Goal: Task Accomplishment & Management: Manage account settings

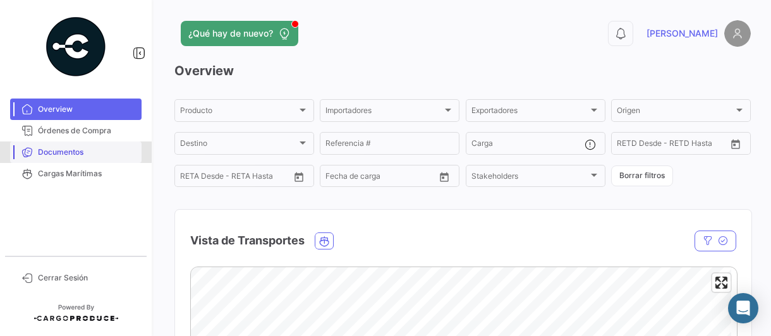
drag, startPoint x: 42, startPoint y: 150, endPoint x: 59, endPoint y: 152, distance: 17.2
click at [42, 150] on span "Documentos" at bounding box center [87, 152] width 99 height 11
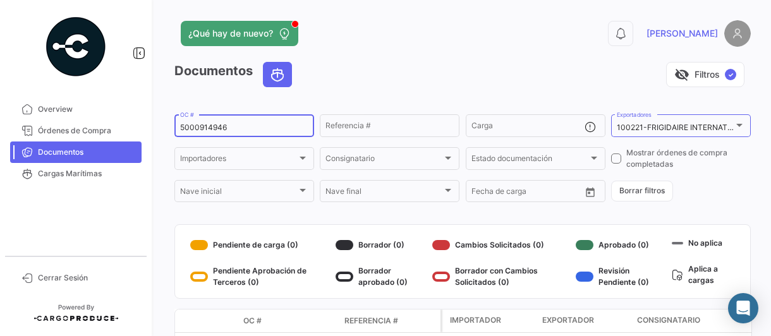
click at [250, 127] on input "5000914946" at bounding box center [244, 127] width 128 height 9
type input "5000909410"
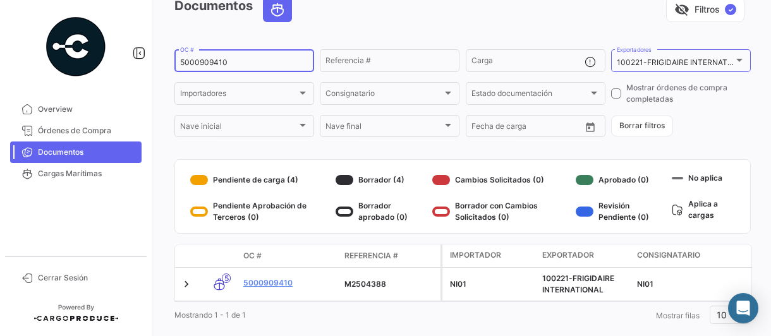
scroll to position [96, 0]
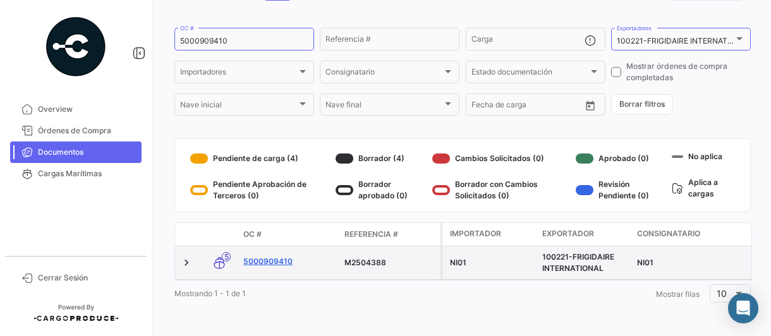
click at [275, 256] on link "5000909410" at bounding box center [288, 261] width 91 height 11
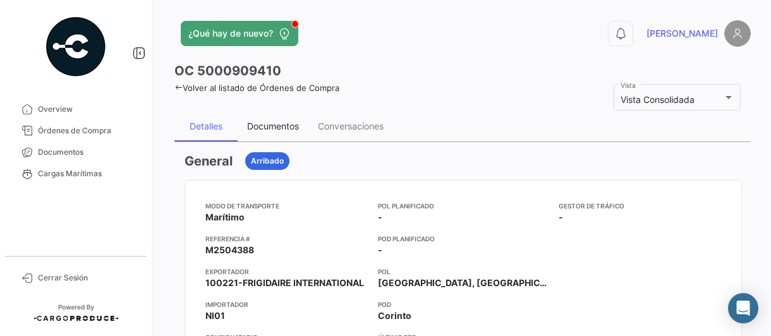
click at [260, 126] on div "Documentos" at bounding box center [273, 126] width 52 height 11
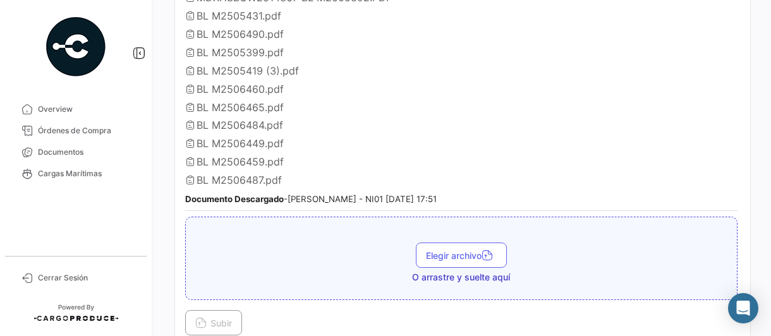
scroll to position [379, 0]
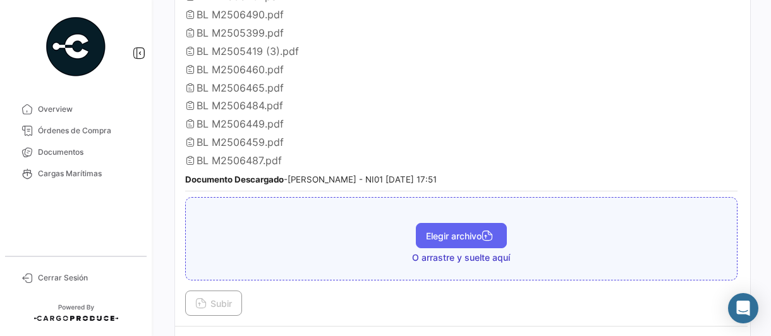
click at [431, 231] on span "Elegir archivo" at bounding box center [461, 236] width 71 height 11
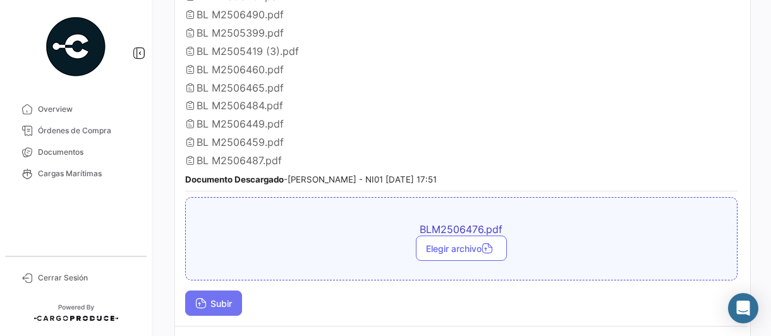
click at [221, 298] on span "Subir" at bounding box center [213, 303] width 37 height 11
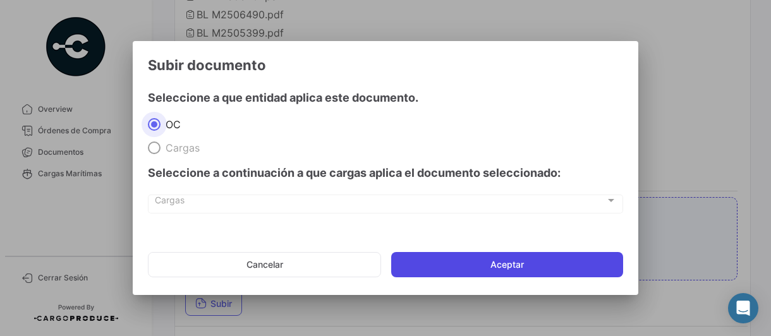
click at [465, 267] on button "Aceptar" at bounding box center [507, 264] width 232 height 25
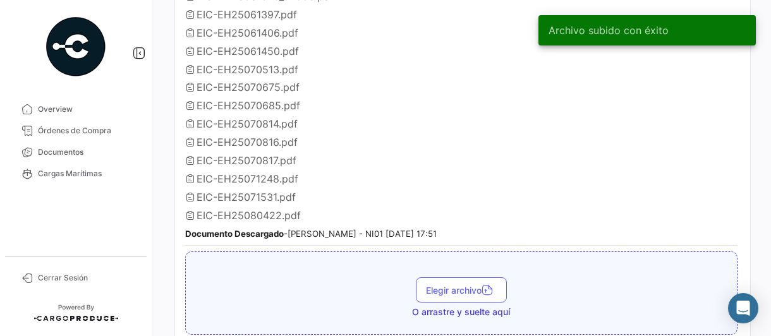
scroll to position [1011, 0]
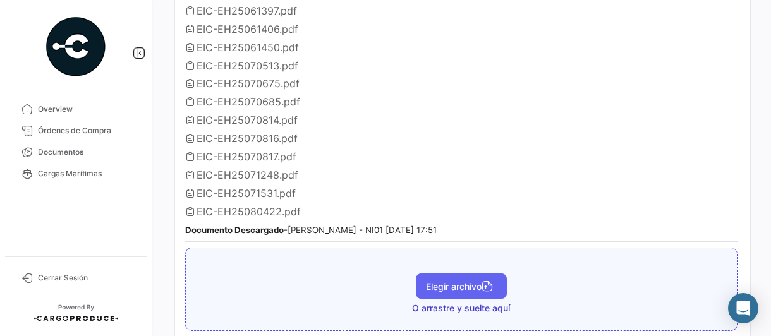
click at [450, 281] on span "Elegir archivo" at bounding box center [461, 286] width 71 height 11
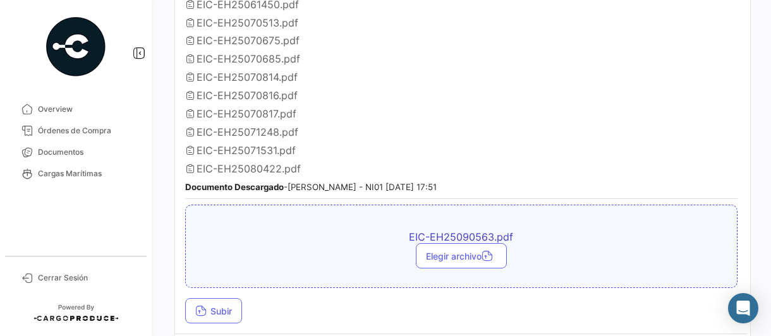
scroll to position [1074, 0]
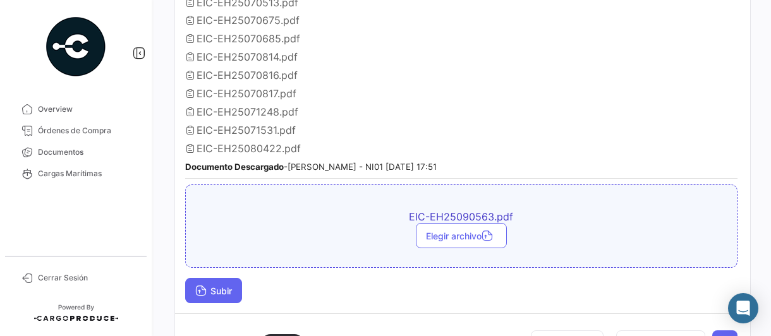
click at [220, 286] on span "Subir" at bounding box center [213, 291] width 37 height 11
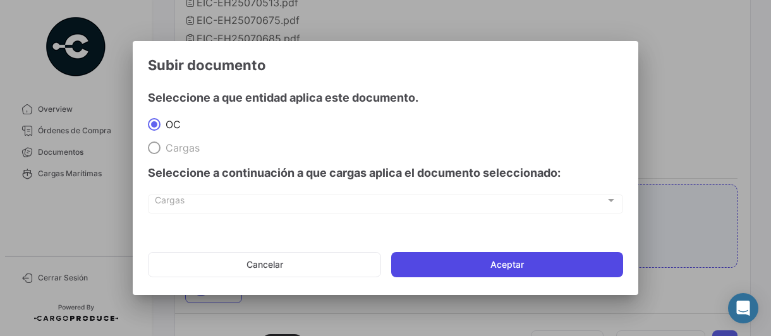
click at [441, 262] on button "Aceptar" at bounding box center [507, 264] width 232 height 25
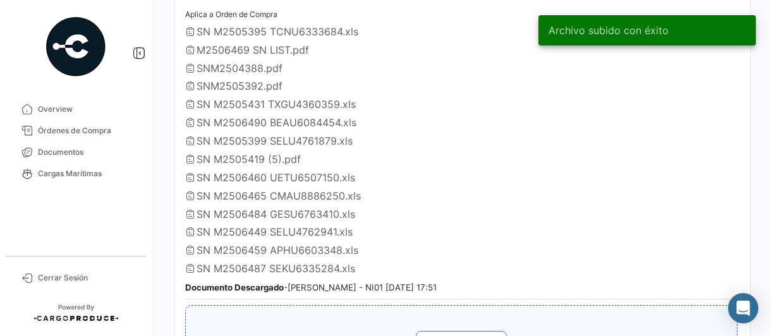
scroll to position [1517, 0]
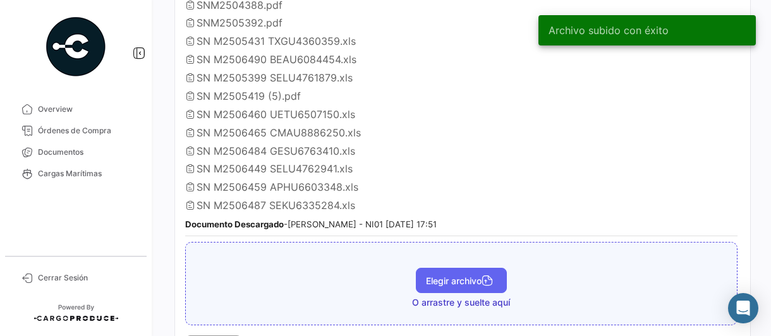
click at [447, 276] on span "Elegir archivo" at bounding box center [461, 281] width 71 height 11
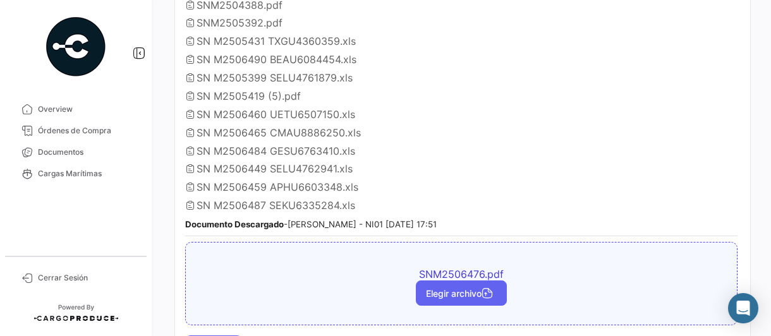
scroll to position [1643, 0]
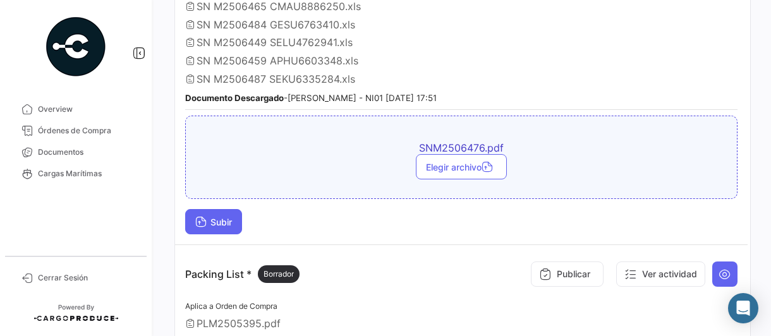
click at [222, 217] on span "Subir" at bounding box center [213, 222] width 37 height 11
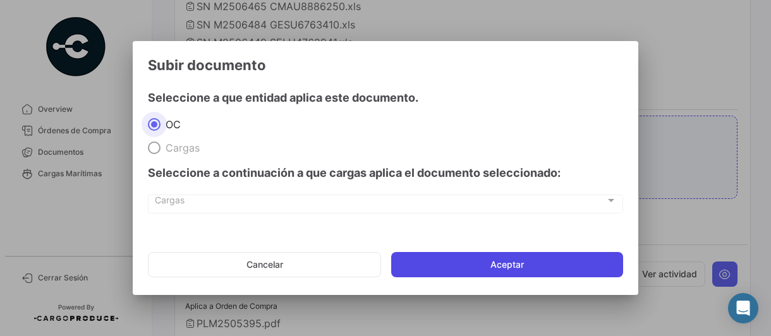
click at [472, 259] on button "Aceptar" at bounding box center [507, 264] width 232 height 25
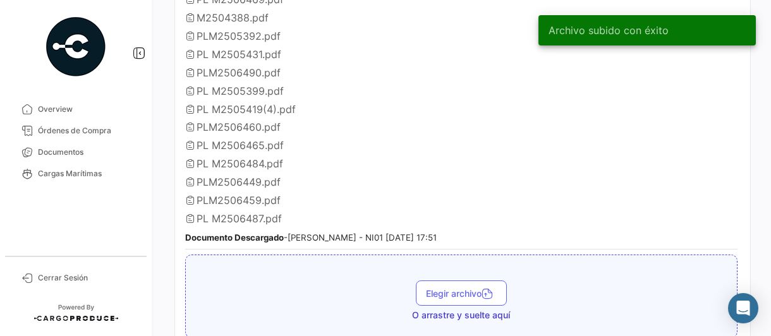
scroll to position [2022, 0]
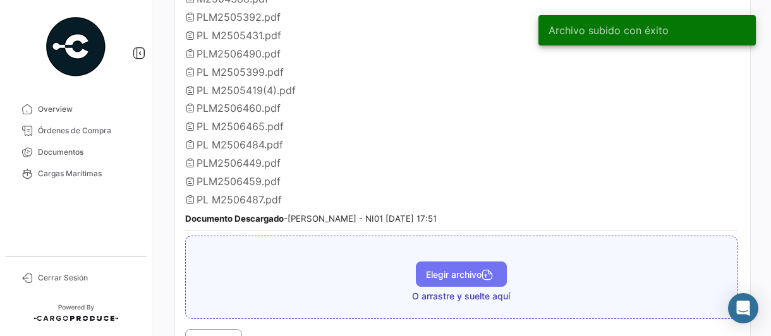
click at [460, 269] on span "Elegir archivo" at bounding box center [461, 274] width 71 height 11
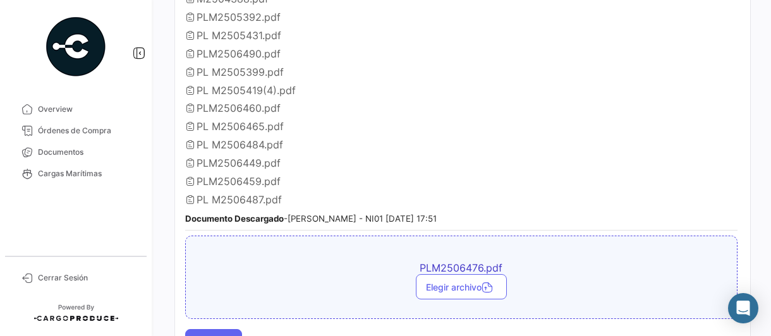
click at [222, 336] on span "Subir" at bounding box center [213, 342] width 37 height 11
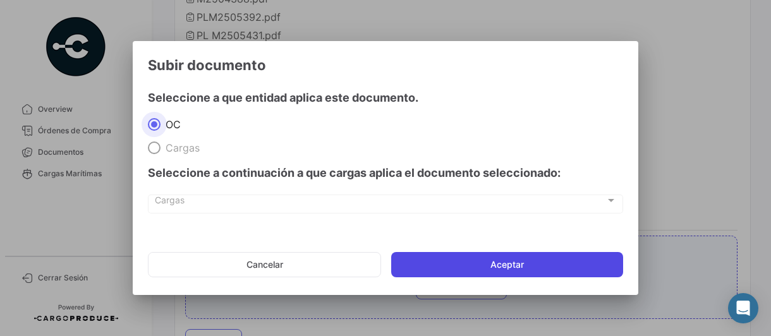
click at [486, 258] on button "Aceptar" at bounding box center [507, 264] width 232 height 25
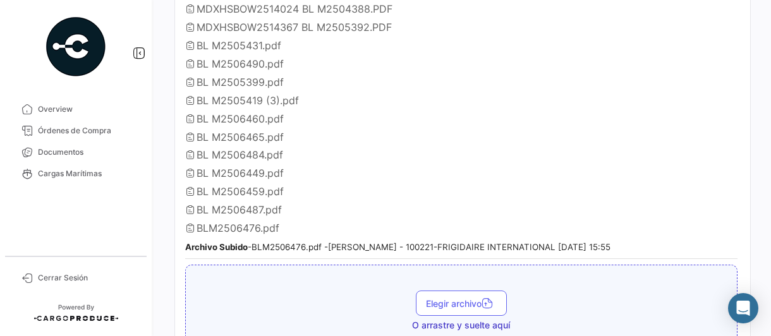
scroll to position [379, 0]
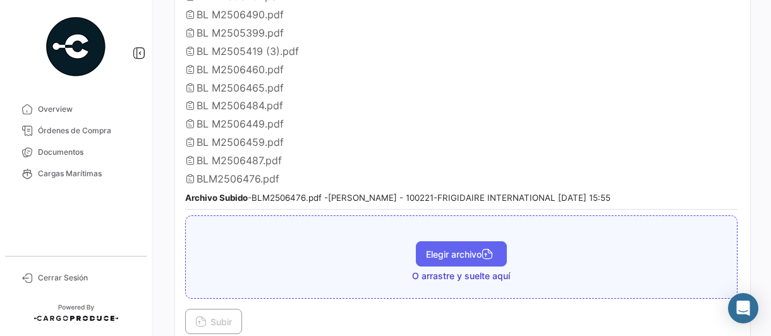
click at [466, 252] on button "Elegir archivo" at bounding box center [461, 253] width 91 height 25
click at [459, 249] on span "Elegir archivo" at bounding box center [461, 254] width 71 height 11
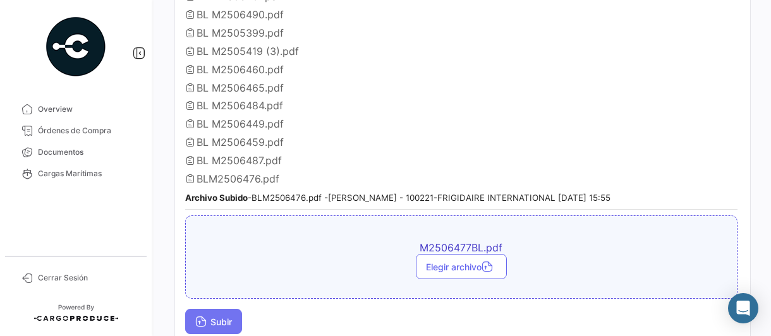
click at [229, 317] on span "Subir" at bounding box center [213, 322] width 37 height 11
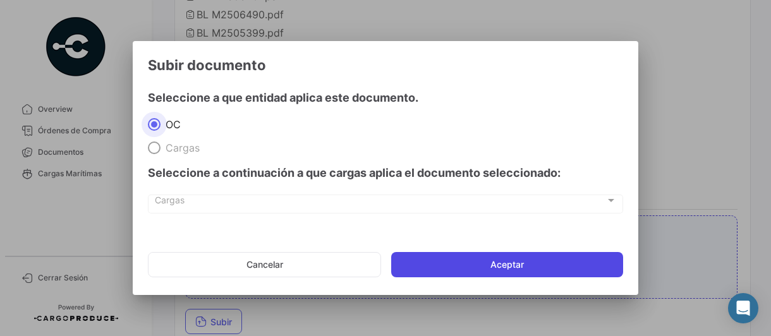
click at [459, 265] on button "Aceptar" at bounding box center [507, 264] width 232 height 25
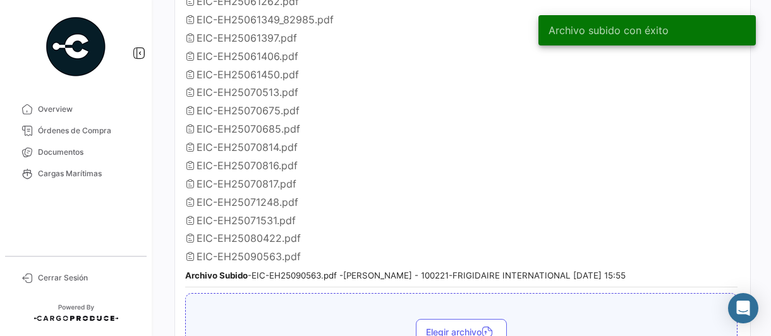
scroll to position [1011, 0]
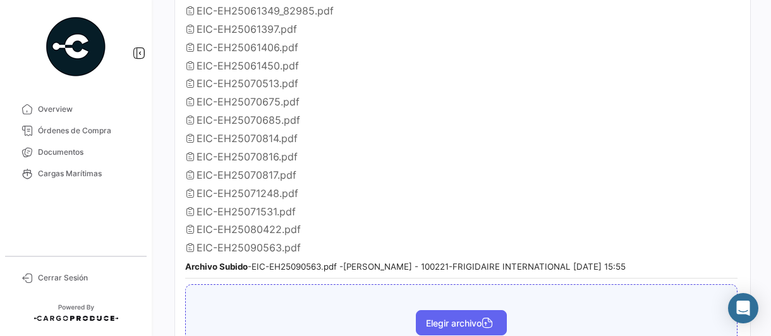
click at [451, 318] on span "Elegir archivo" at bounding box center [461, 323] width 71 height 11
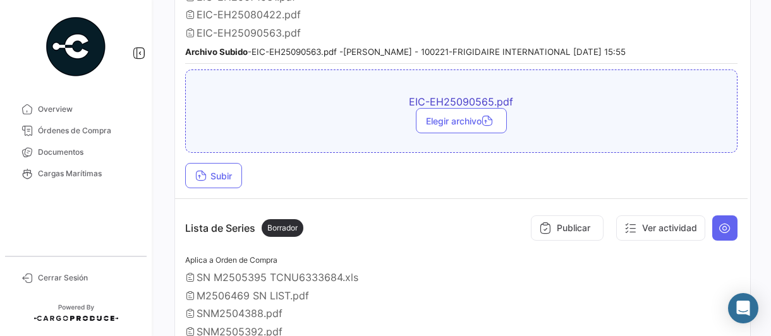
scroll to position [1264, 0]
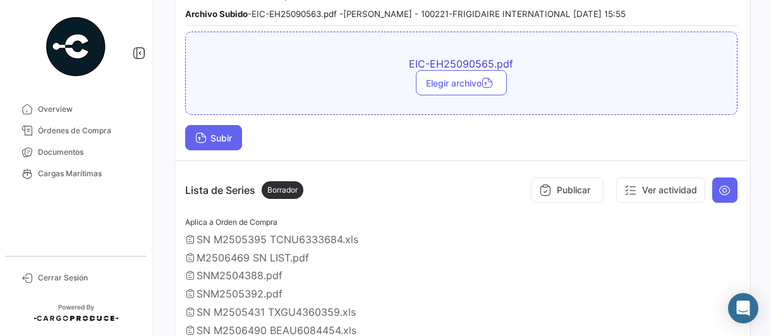
click at [215, 133] on span "Subir" at bounding box center [213, 138] width 37 height 11
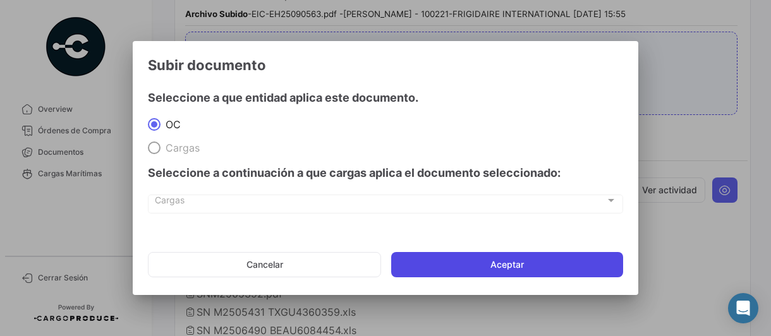
click at [465, 261] on button "Aceptar" at bounding box center [507, 264] width 232 height 25
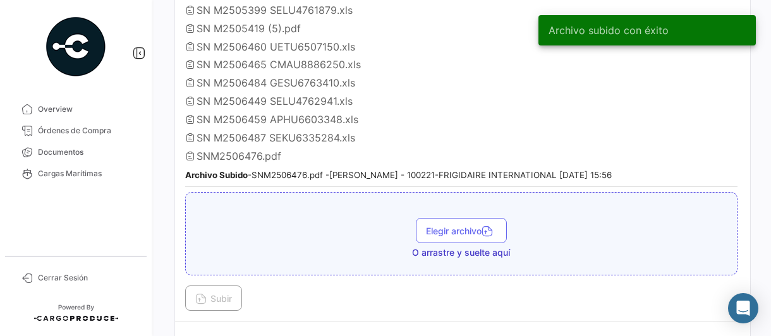
scroll to position [1643, 0]
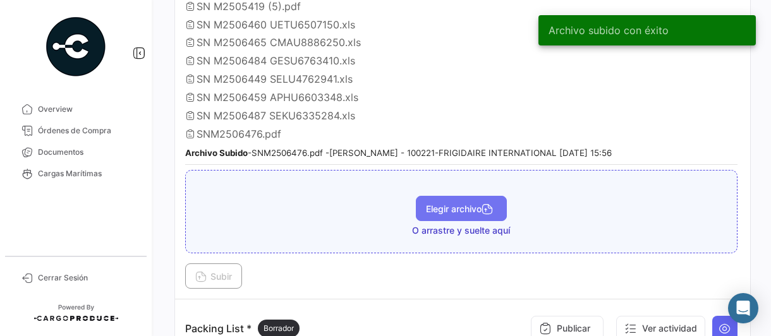
click at [452, 196] on button "Elegir archivo" at bounding box center [461, 208] width 91 height 25
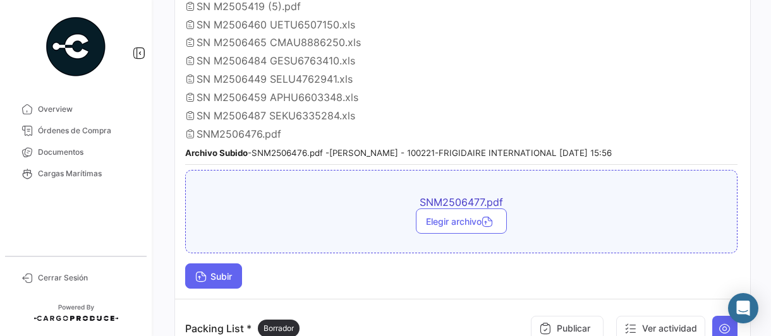
click at [220, 271] on span "Subir" at bounding box center [213, 276] width 37 height 11
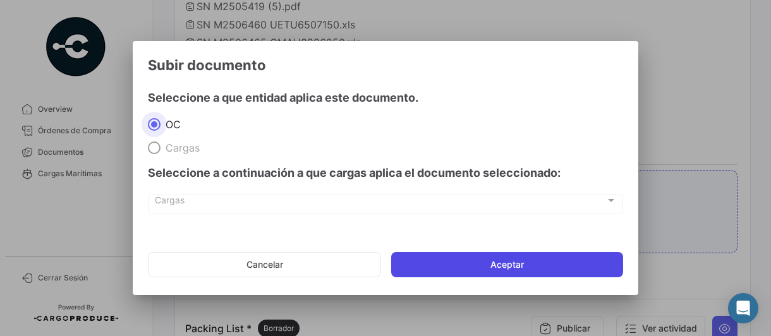
click at [449, 264] on button "Aceptar" at bounding box center [507, 264] width 232 height 25
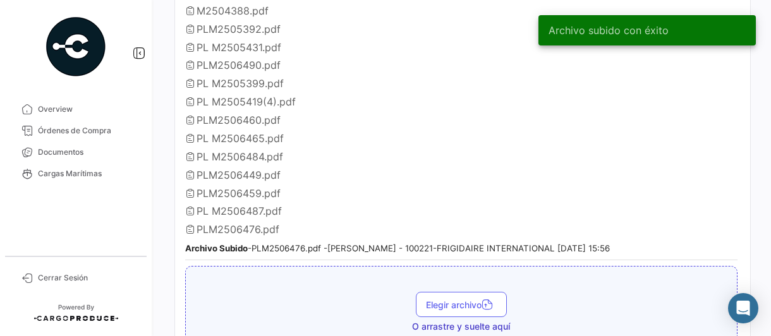
scroll to position [2086, 0]
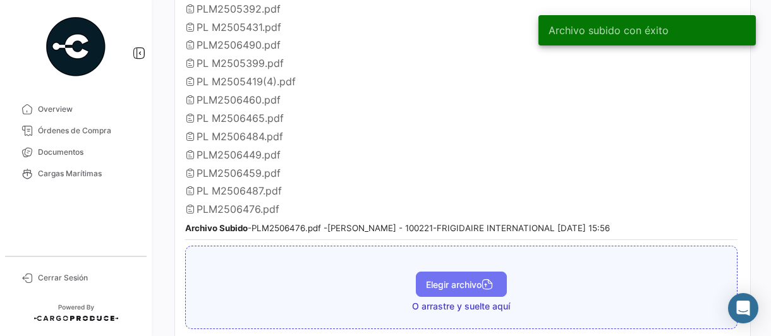
click at [458, 279] on span "Elegir archivo" at bounding box center [461, 284] width 71 height 11
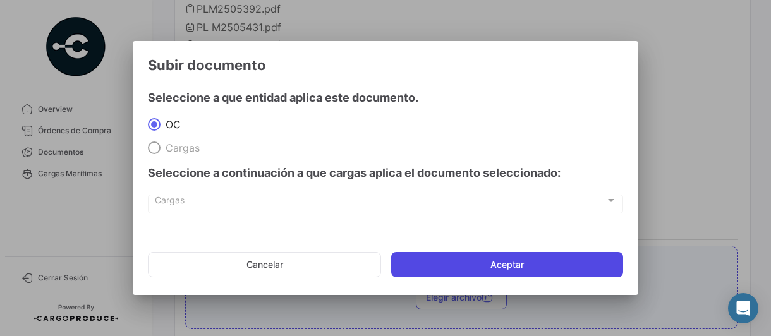
click at [439, 266] on button "Aceptar" at bounding box center [507, 264] width 232 height 25
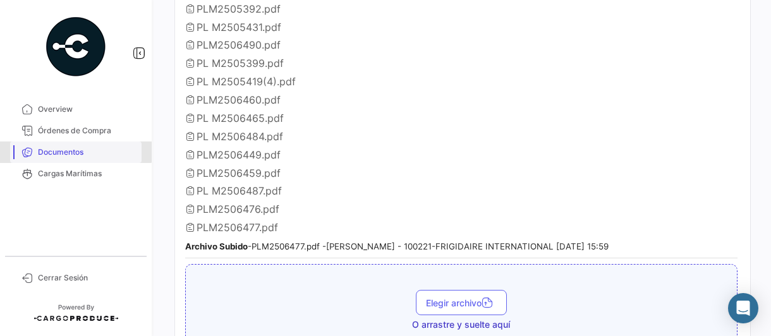
click at [54, 150] on span "Documentos" at bounding box center [87, 152] width 99 height 11
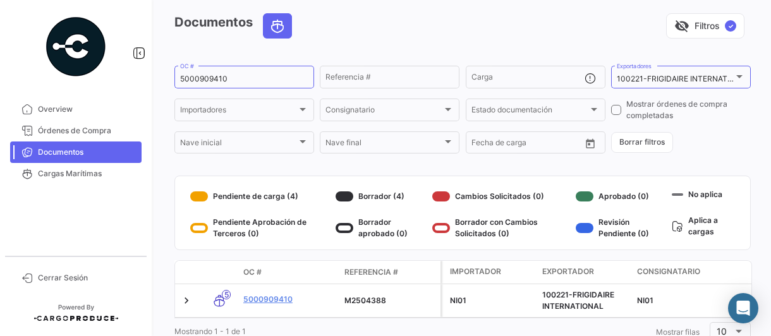
scroll to position [96, 0]
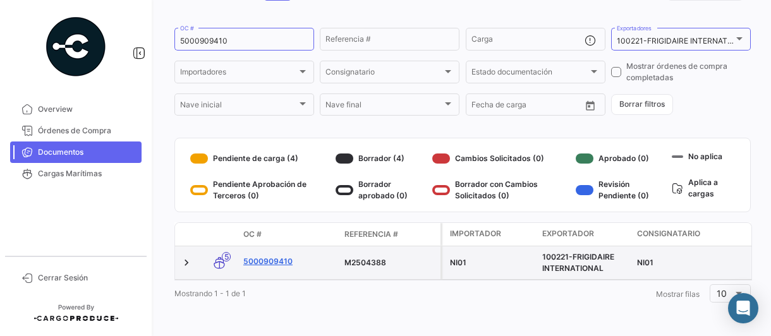
click at [273, 256] on link "5000909410" at bounding box center [288, 261] width 91 height 11
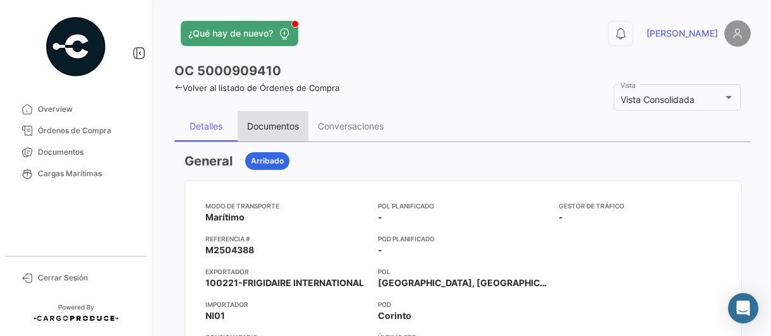
click at [258, 126] on div "Documentos" at bounding box center [273, 126] width 52 height 11
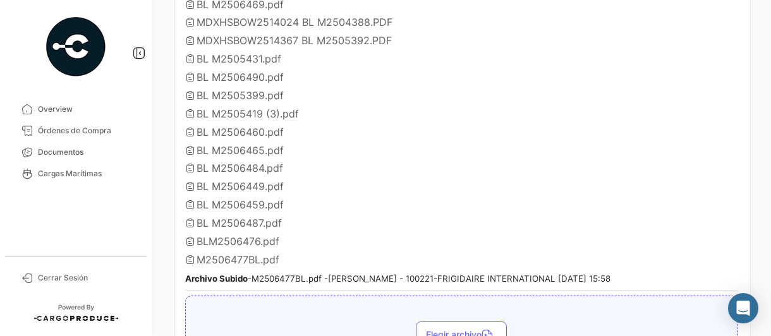
scroll to position [379, 0]
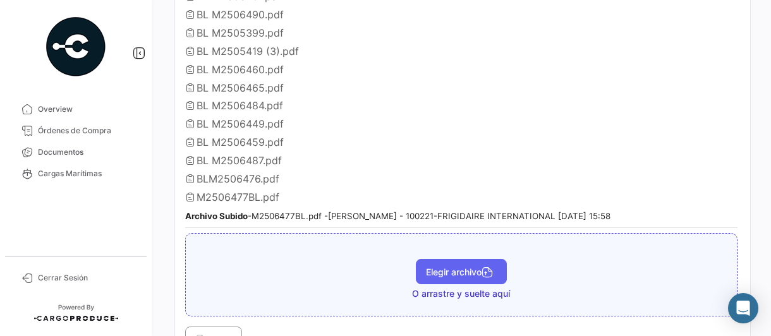
click at [442, 267] on span "Elegir archivo" at bounding box center [461, 272] width 71 height 11
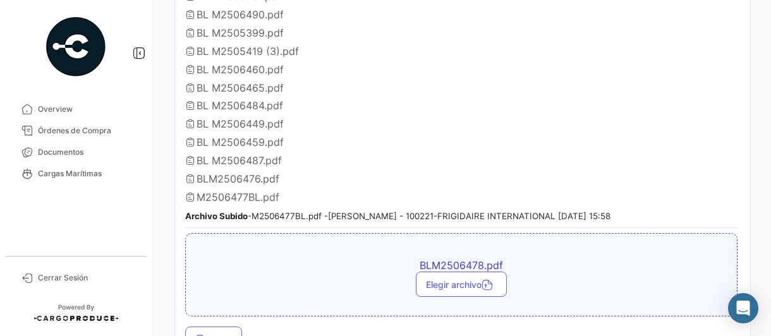
scroll to position [506, 0]
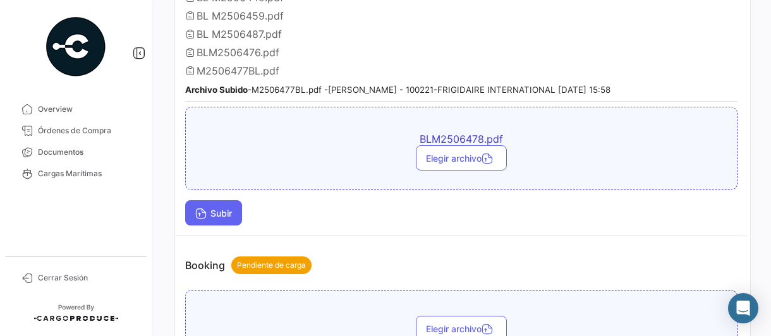
click at [209, 208] on span "Subir" at bounding box center [213, 213] width 37 height 11
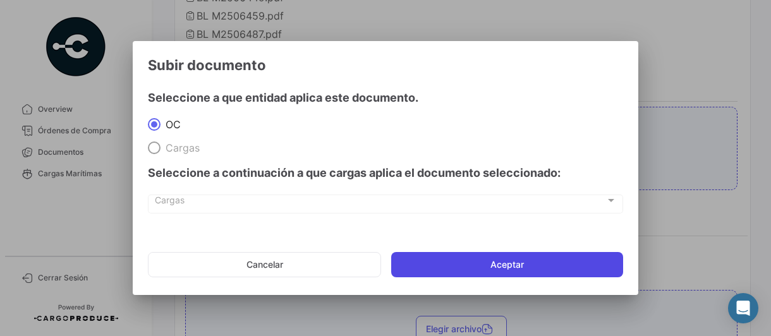
click at [480, 269] on button "Aceptar" at bounding box center [507, 264] width 232 height 25
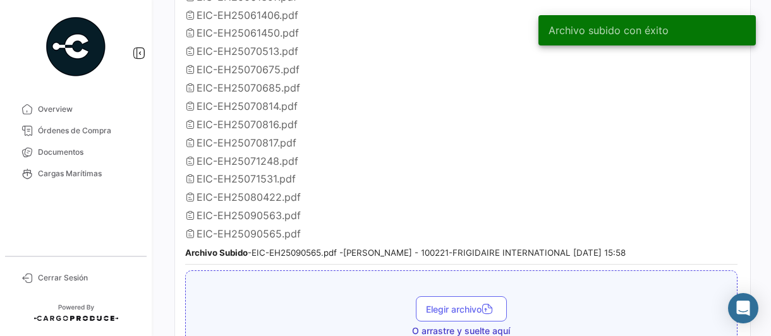
scroll to position [1074, 0]
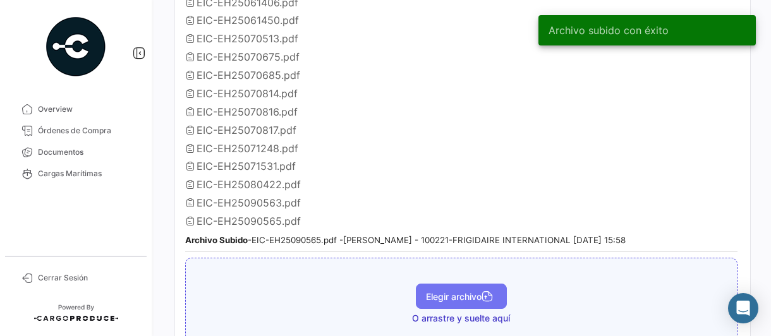
click at [453, 284] on button "Elegir archivo" at bounding box center [461, 296] width 91 height 25
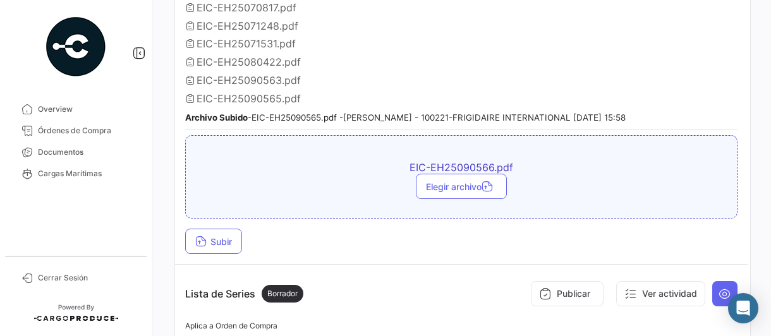
scroll to position [1201, 0]
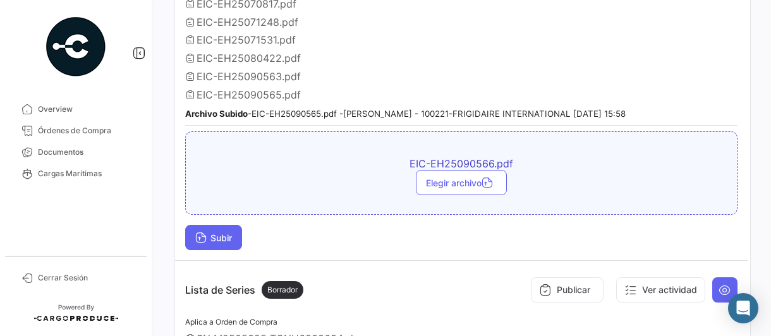
click at [202, 233] on icon at bounding box center [200, 238] width 11 height 11
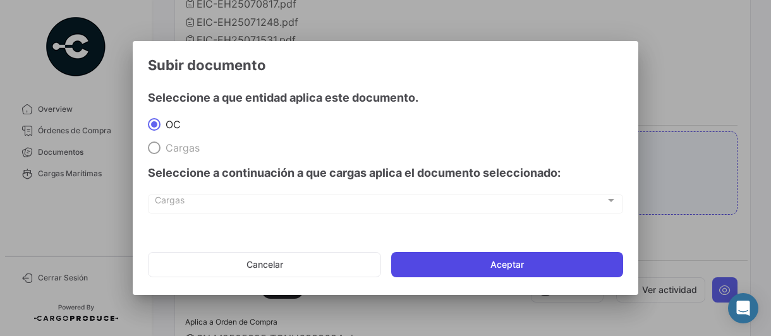
click at [451, 261] on button "Aceptar" at bounding box center [507, 264] width 232 height 25
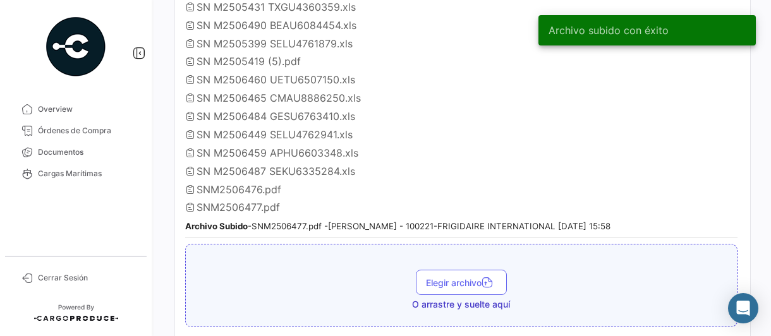
scroll to position [1643, 0]
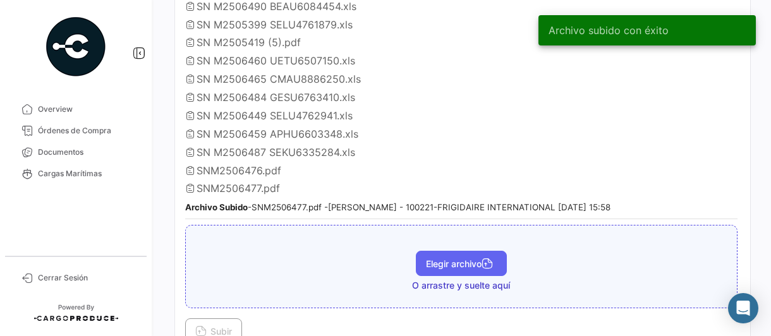
click at [428, 258] on span "Elegir archivo" at bounding box center [461, 263] width 71 height 11
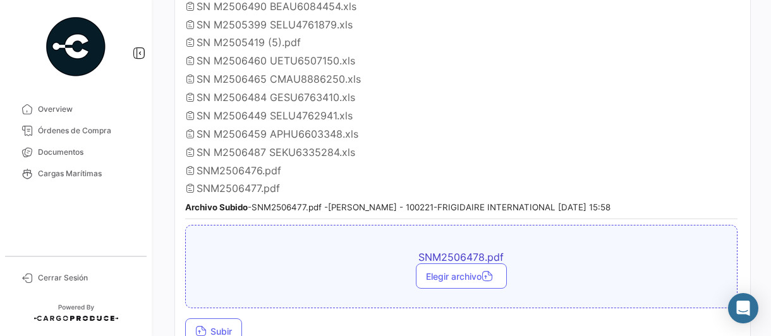
scroll to position [1770, 0]
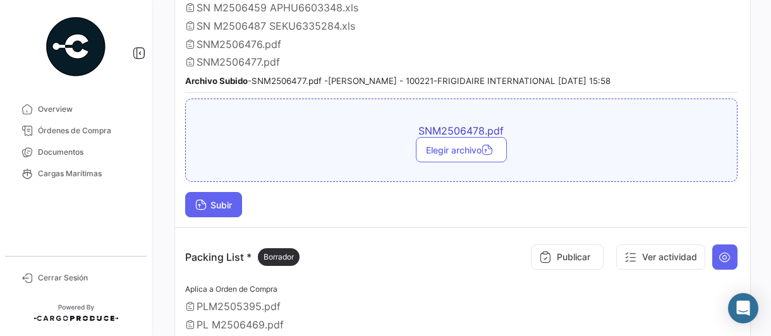
click at [216, 200] on span "Subir" at bounding box center [213, 205] width 37 height 11
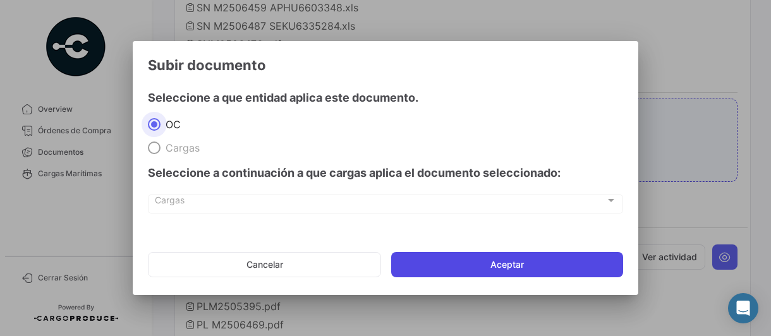
click at [470, 263] on button "Aceptar" at bounding box center [507, 264] width 232 height 25
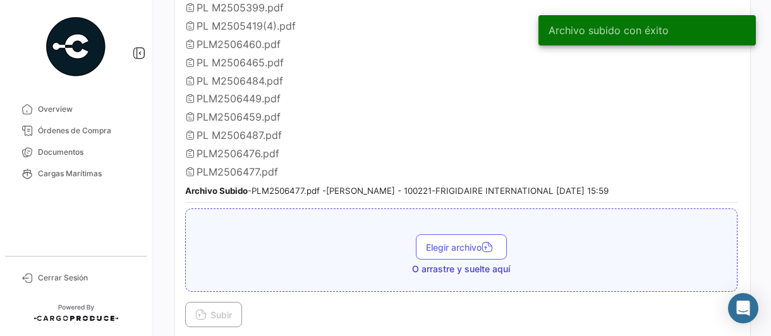
scroll to position [2212, 0]
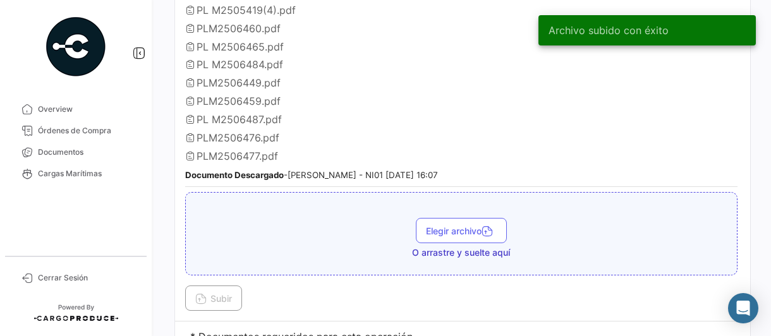
click at [444, 192] on div "Elegir archivo O arrastre y suelte aquí" at bounding box center [461, 233] width 552 height 83
click at [471, 226] on span "Elegir archivo" at bounding box center [461, 231] width 71 height 11
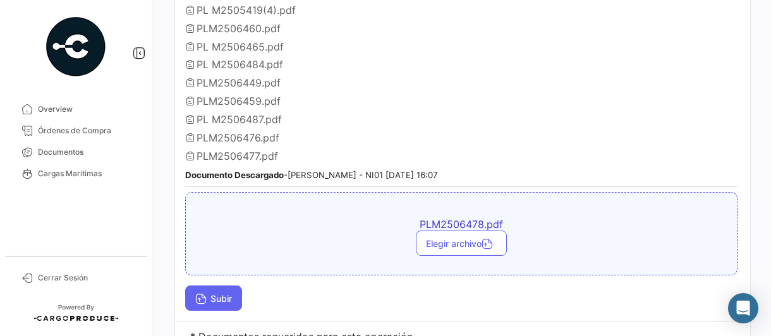
click at [229, 293] on span "Subir" at bounding box center [213, 298] width 37 height 11
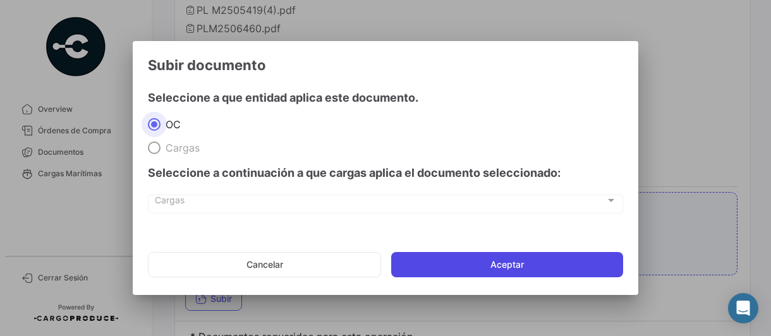
click at [442, 265] on button "Aceptar" at bounding box center [507, 264] width 232 height 25
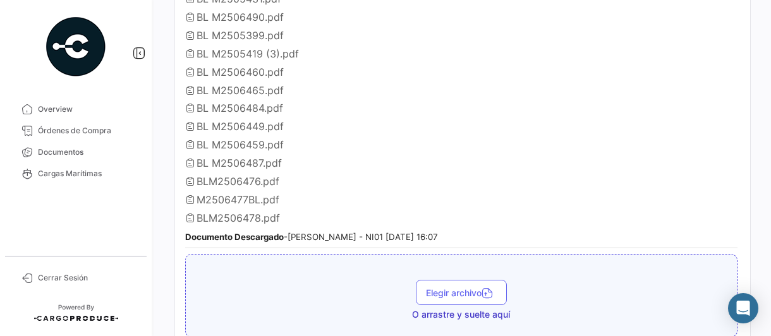
scroll to position [379, 0]
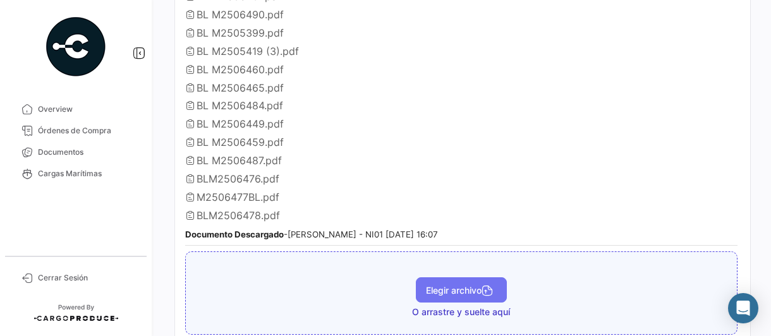
click at [463, 285] on span "Elegir archivo" at bounding box center [461, 290] width 71 height 11
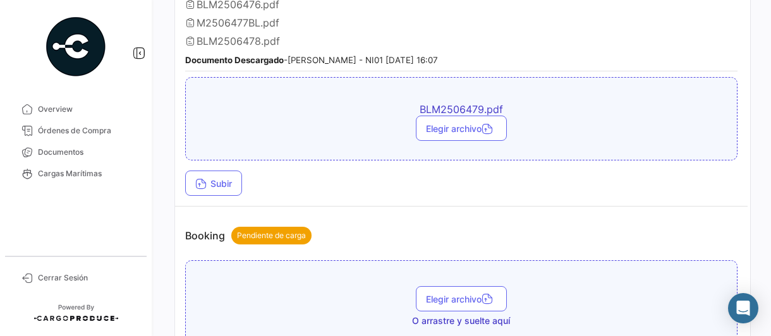
scroll to position [569, 0]
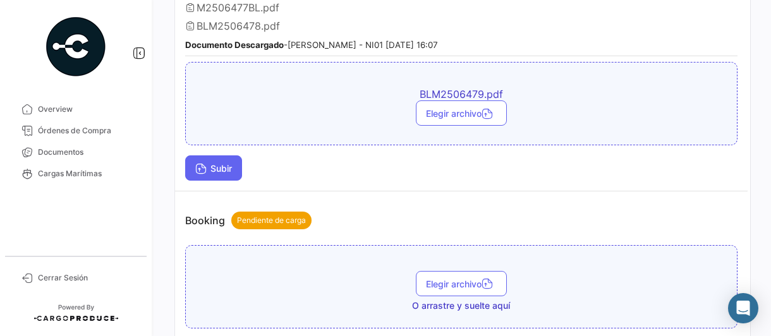
click at [228, 163] on span "Subir" at bounding box center [213, 168] width 37 height 11
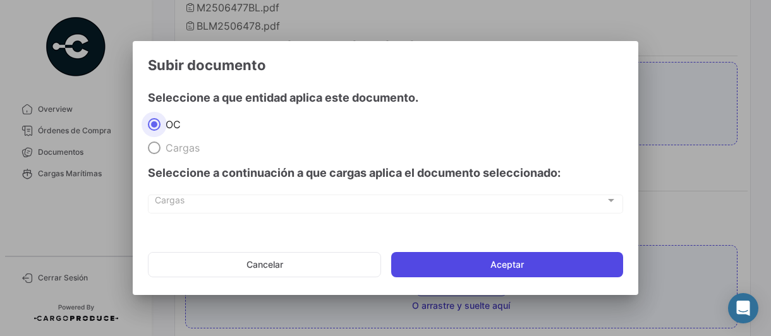
click at [482, 257] on button "Aceptar" at bounding box center [507, 264] width 232 height 25
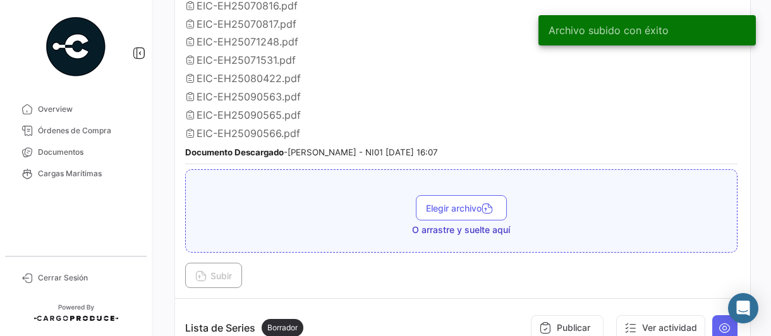
scroll to position [1201, 0]
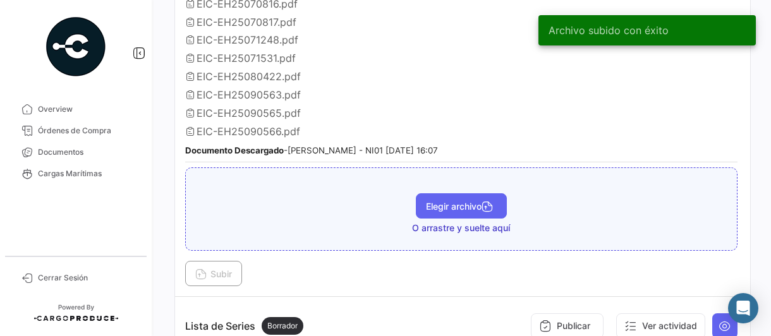
click at [465, 193] on button "Elegir archivo" at bounding box center [461, 205] width 91 height 25
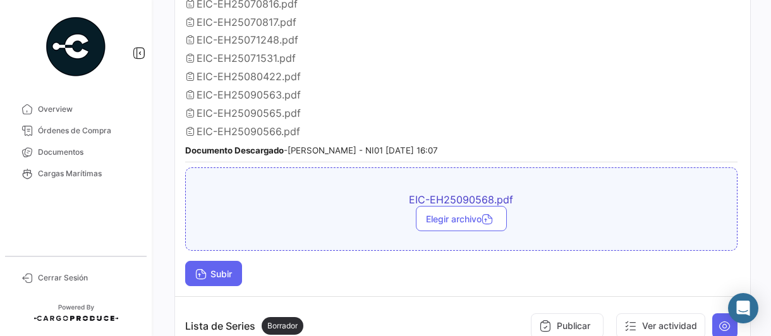
click at [219, 269] on span "Subir" at bounding box center [213, 274] width 37 height 11
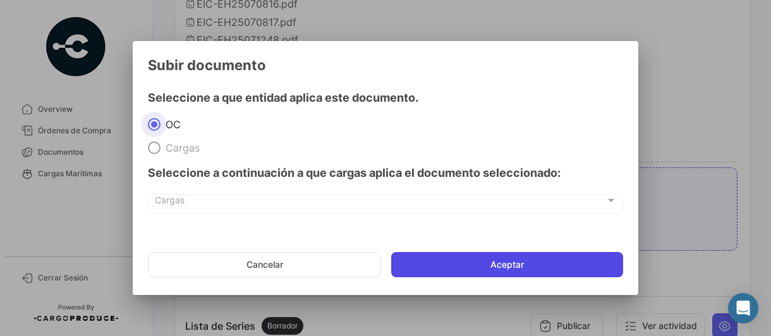
click at [468, 260] on button "Aceptar" at bounding box center [507, 264] width 232 height 25
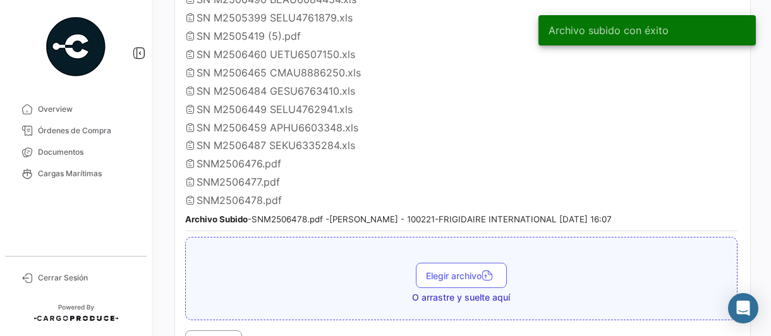
scroll to position [1706, 0]
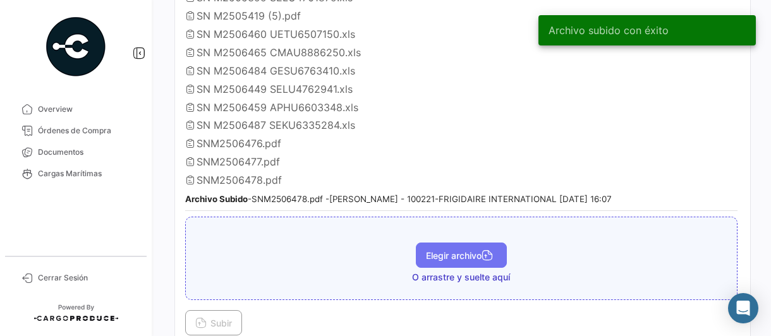
click at [441, 250] on span "Elegir archivo" at bounding box center [461, 255] width 71 height 11
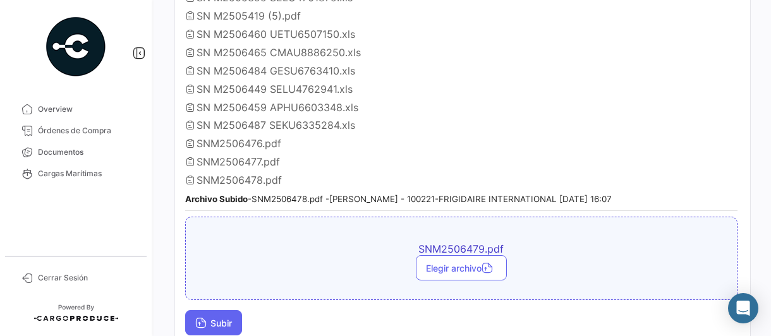
click at [217, 318] on span "Subir" at bounding box center [213, 323] width 37 height 11
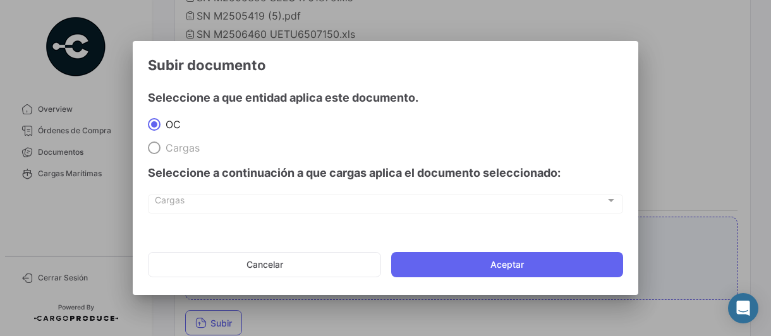
drag, startPoint x: 471, startPoint y: 264, endPoint x: 518, endPoint y: 267, distance: 46.9
click at [471, 264] on button "Aceptar" at bounding box center [507, 264] width 232 height 25
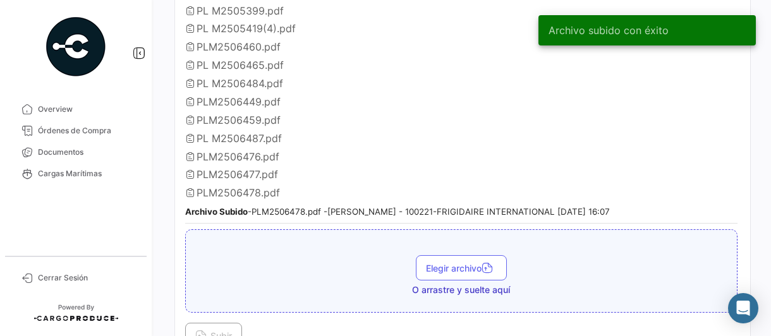
scroll to position [2275, 0]
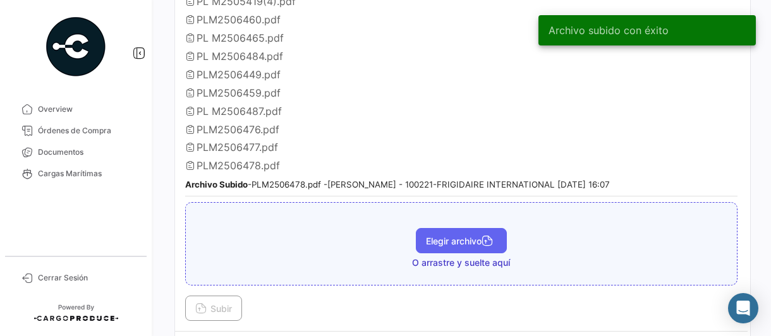
click at [452, 228] on button "Elegir archivo" at bounding box center [461, 240] width 91 height 25
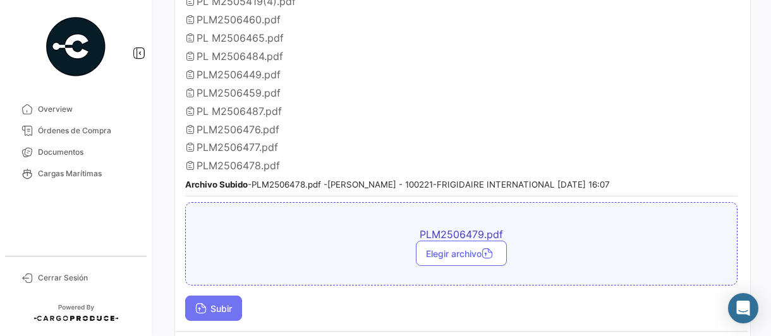
click at [226, 303] on span "Subir" at bounding box center [213, 308] width 37 height 11
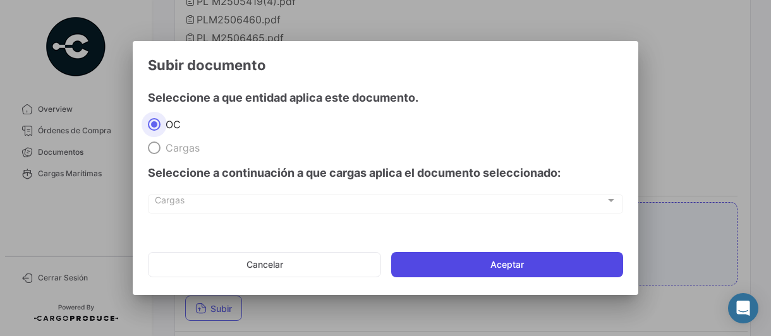
click at [516, 264] on button "Aceptar" at bounding box center [507, 264] width 232 height 25
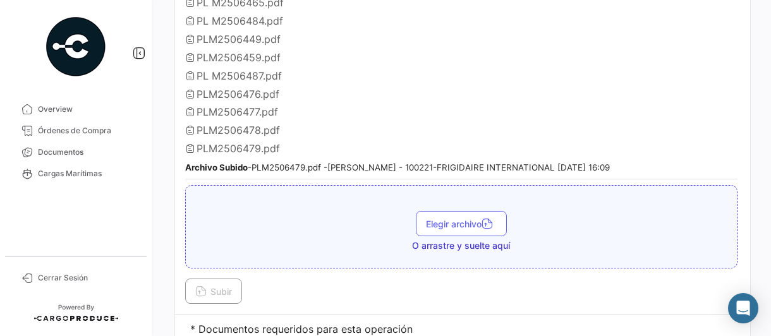
scroll to position [2329, 0]
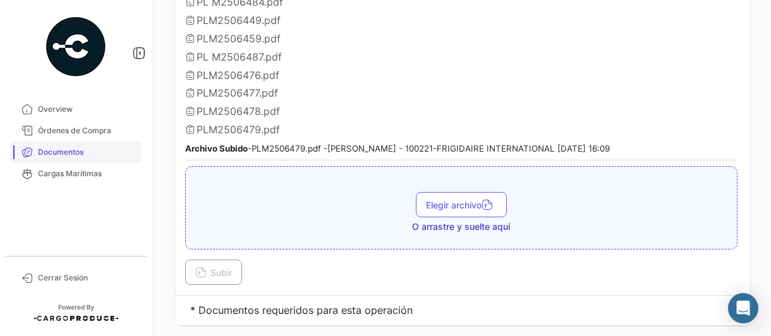
click at [57, 152] on span "Documentos" at bounding box center [87, 152] width 99 height 11
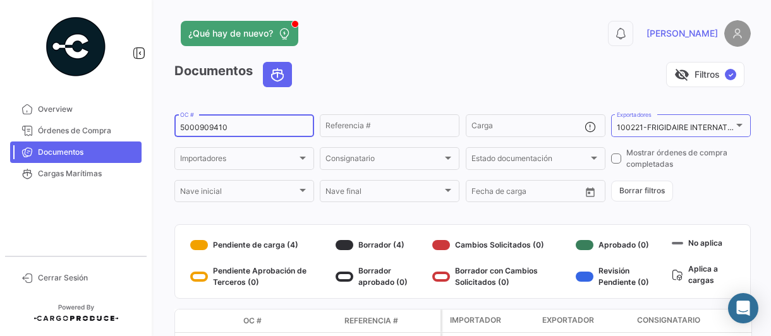
click at [257, 121] on div "5000909410 OC #" at bounding box center [244, 124] width 128 height 25
type input "5000909413"
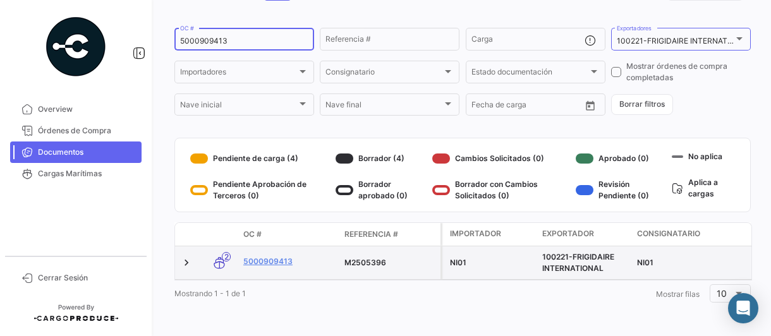
scroll to position [96, 0]
click at [278, 256] on link "5000909413" at bounding box center [288, 261] width 91 height 11
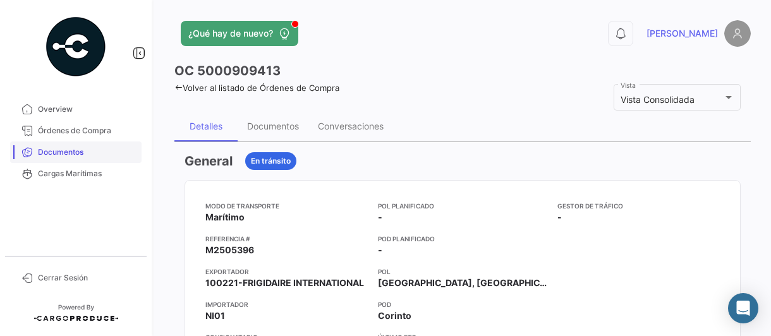
click at [52, 149] on span "Documentos" at bounding box center [87, 152] width 99 height 11
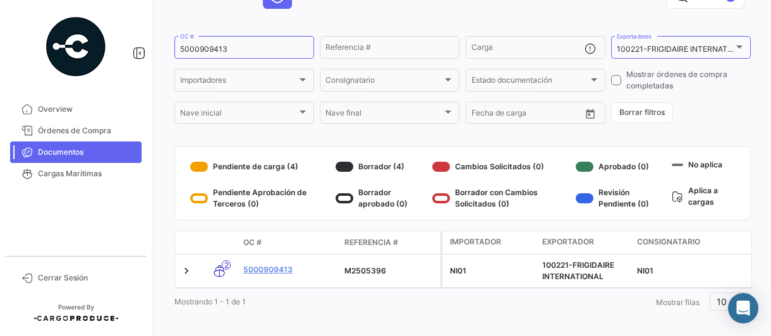
scroll to position [33, 0]
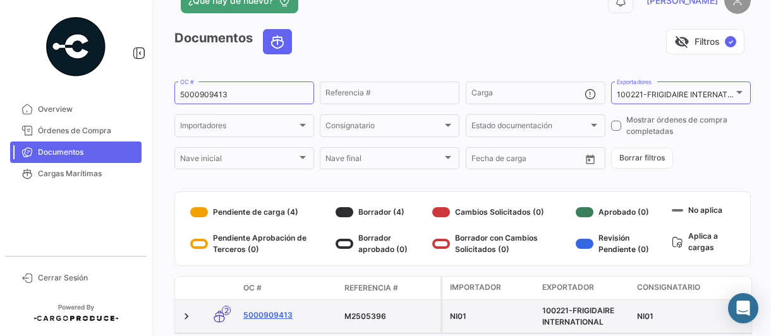
click at [274, 317] on link "5000909413" at bounding box center [288, 315] width 91 height 11
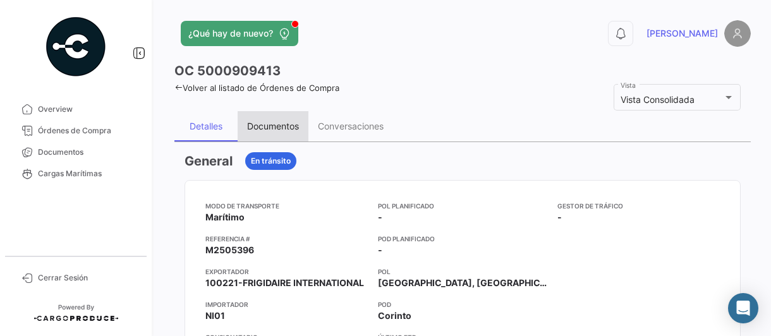
click at [263, 124] on div "Documentos" at bounding box center [273, 126] width 52 height 11
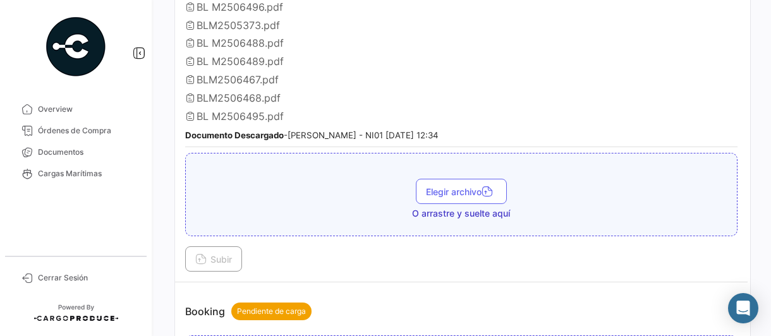
scroll to position [442, 0]
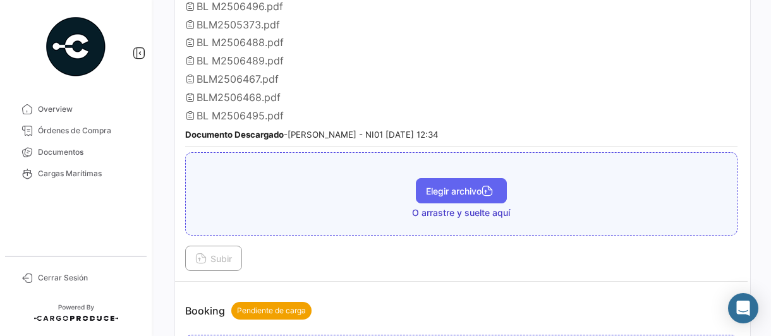
click at [432, 186] on span "Elegir archivo" at bounding box center [461, 191] width 71 height 11
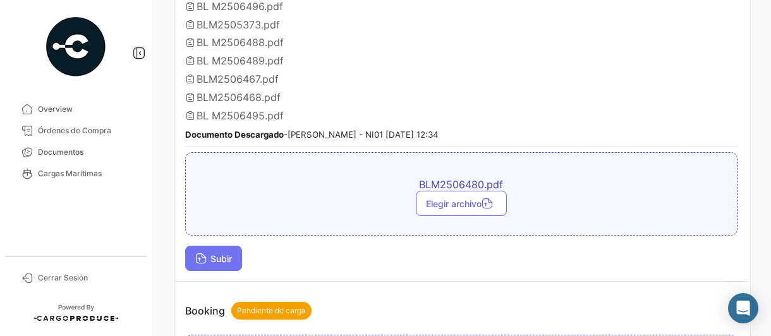
click at [221, 253] on span "Subir" at bounding box center [213, 258] width 37 height 11
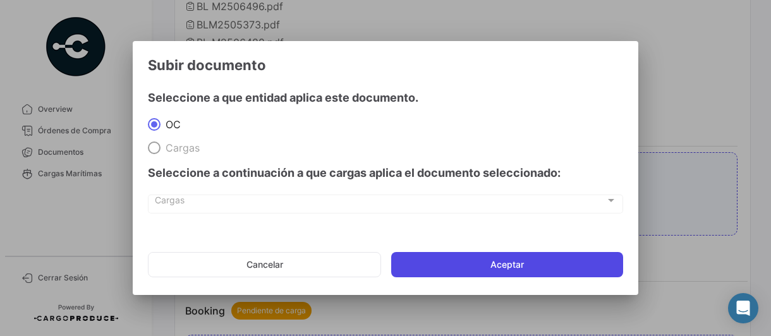
drag, startPoint x: 453, startPoint y: 264, endPoint x: 549, endPoint y: 282, distance: 97.2
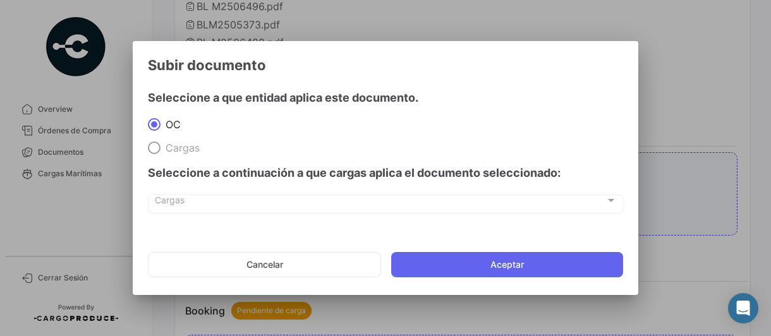
click at [454, 264] on button "Aceptar" at bounding box center [507, 264] width 232 height 25
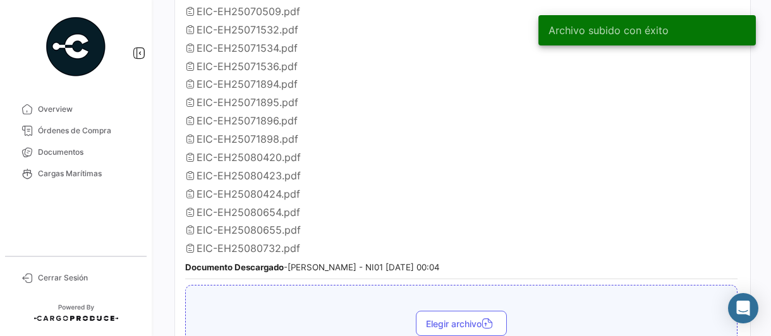
scroll to position [1011, 0]
click at [445, 318] on span "Elegir archivo" at bounding box center [461, 323] width 71 height 11
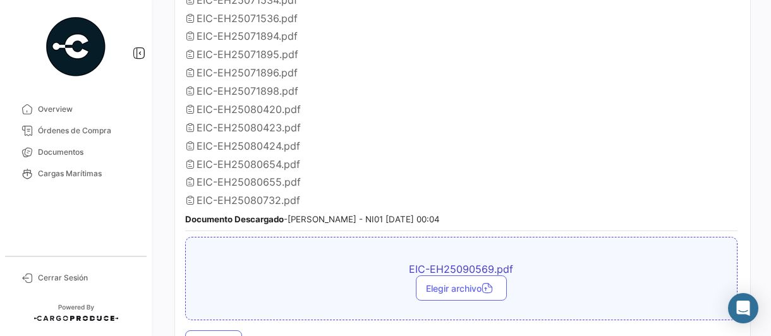
scroll to position [1138, 0]
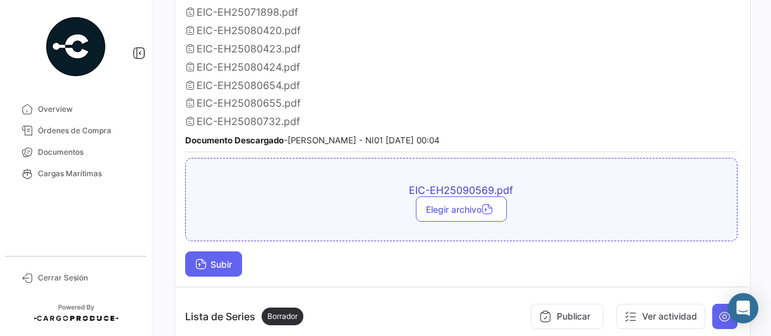
click at [210, 259] on span "Subir" at bounding box center [213, 264] width 37 height 11
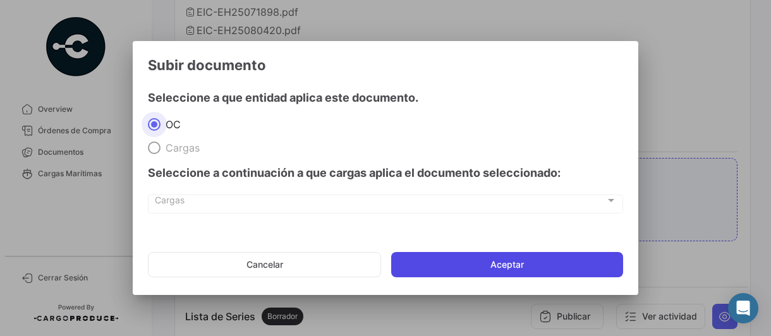
click at [464, 257] on button "Aceptar" at bounding box center [507, 264] width 232 height 25
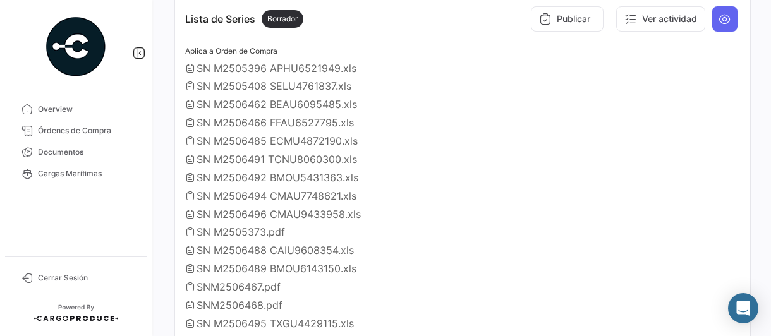
scroll to position [1517, 0]
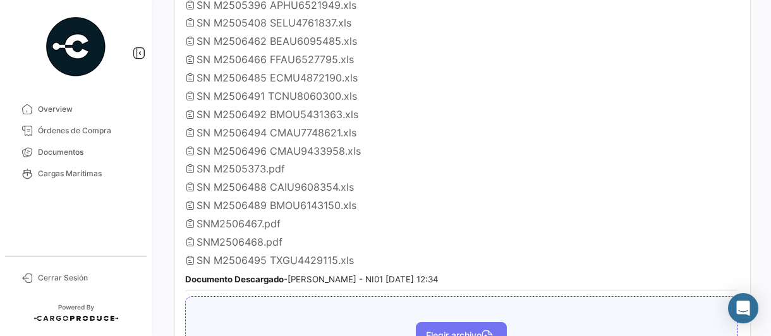
click at [456, 322] on button "Elegir archivo" at bounding box center [461, 334] width 91 height 25
click at [456, 330] on span "Elegir archivo" at bounding box center [461, 335] width 71 height 11
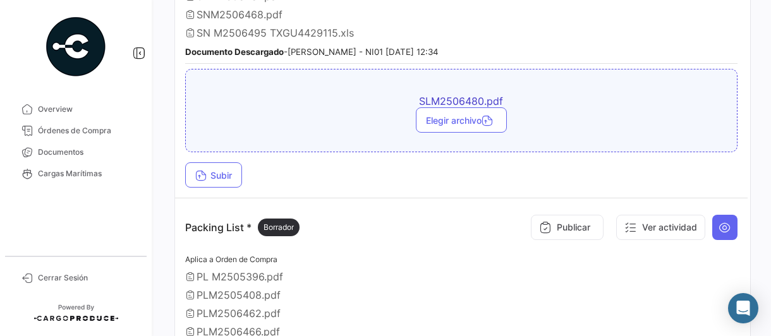
scroll to position [1770, 0]
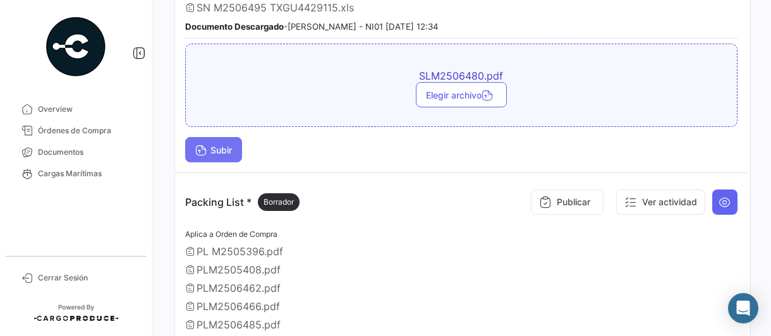
click at [231, 145] on span "Subir" at bounding box center [213, 150] width 37 height 11
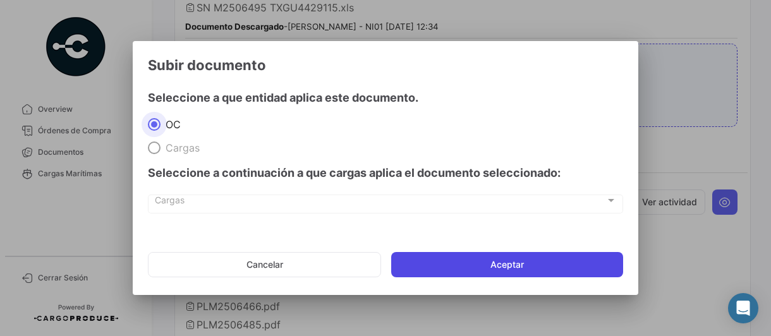
click at [477, 260] on button "Aceptar" at bounding box center [507, 264] width 232 height 25
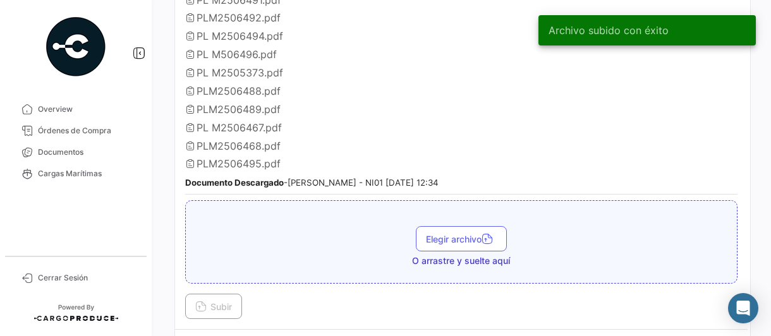
scroll to position [2149, 0]
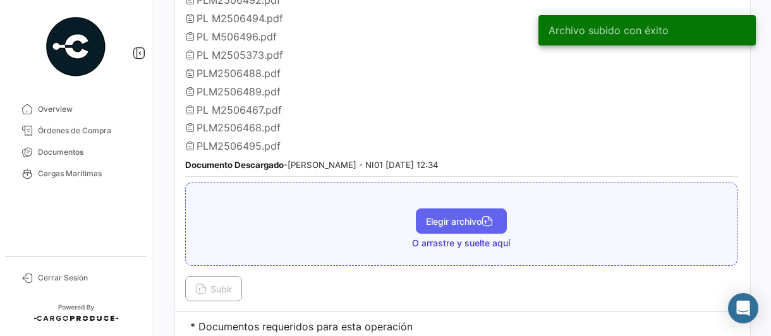
click at [420, 209] on button "Elegir archivo" at bounding box center [461, 221] width 91 height 25
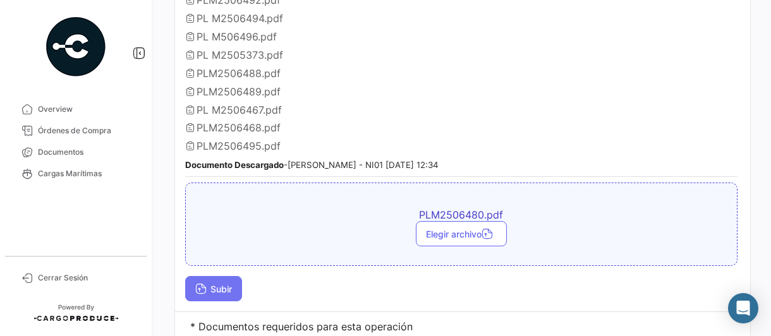
click at [228, 284] on span "Subir" at bounding box center [213, 289] width 37 height 11
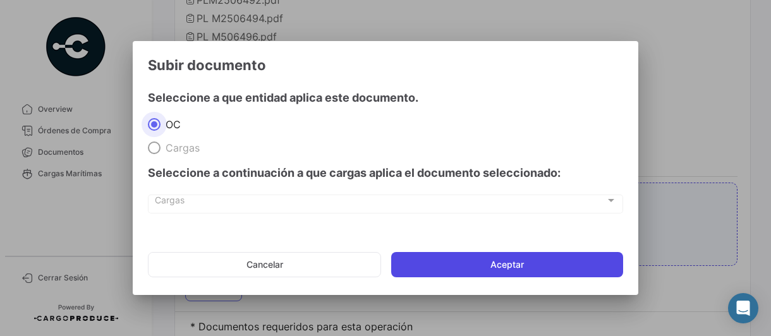
click at [488, 266] on button "Aceptar" at bounding box center [507, 264] width 232 height 25
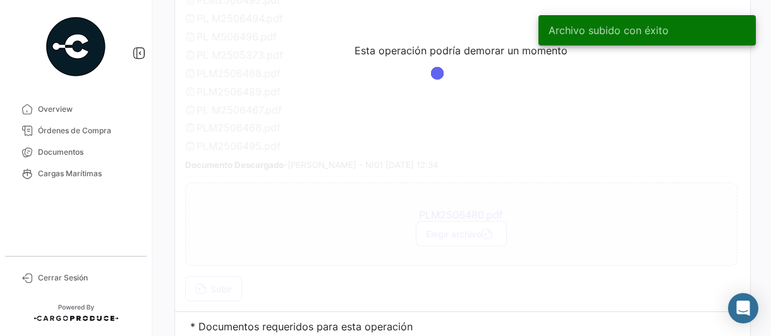
scroll to position [2169, 0]
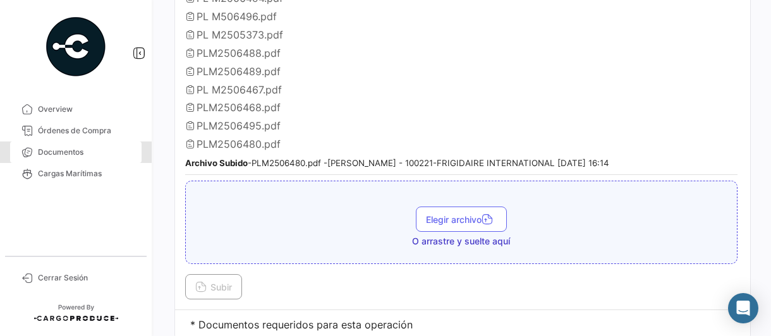
drag, startPoint x: 78, startPoint y: 149, endPoint x: 153, endPoint y: 154, distance: 74.7
click at [78, 149] on span "Documentos" at bounding box center [87, 152] width 99 height 11
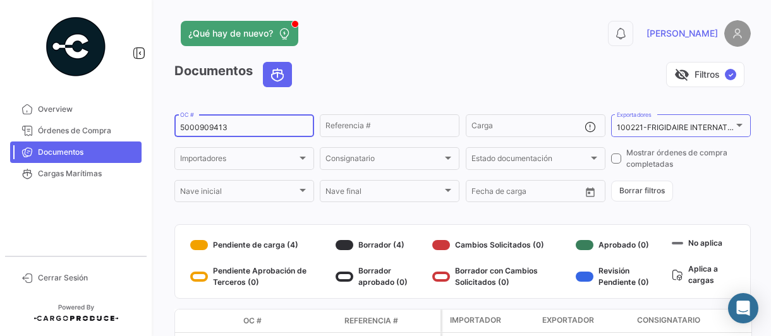
click at [253, 128] on input "5000909413" at bounding box center [244, 127] width 128 height 9
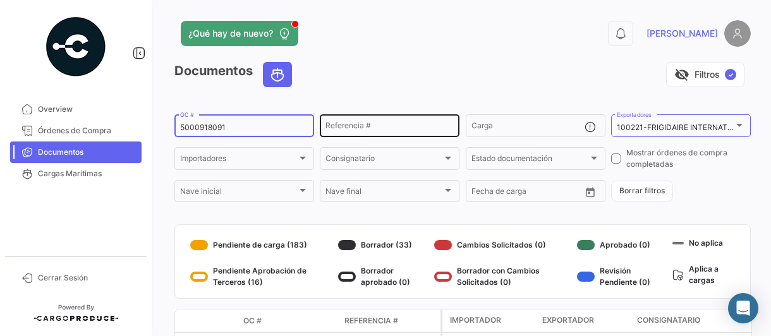
type input "5000918091"
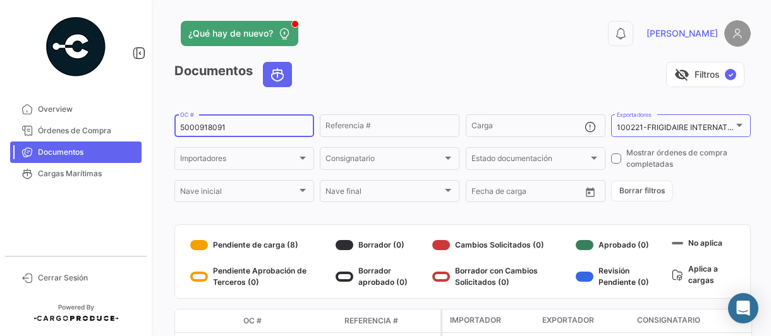
scroll to position [63, 0]
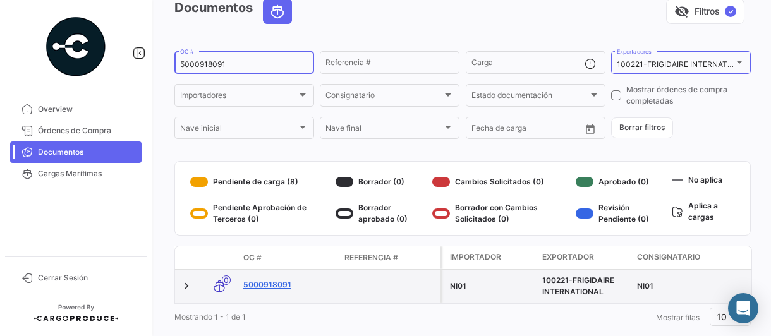
click at [270, 286] on link "5000918091" at bounding box center [288, 284] width 91 height 11
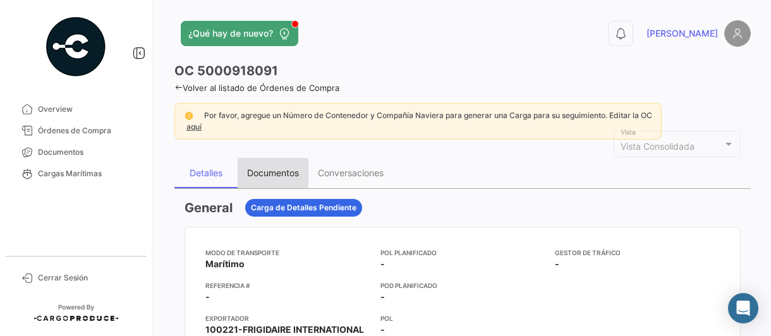
click at [267, 167] on div "Documentos" at bounding box center [273, 172] width 52 height 11
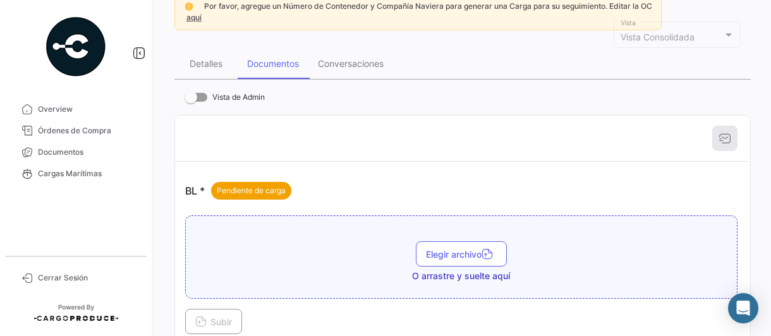
scroll to position [126, 0]
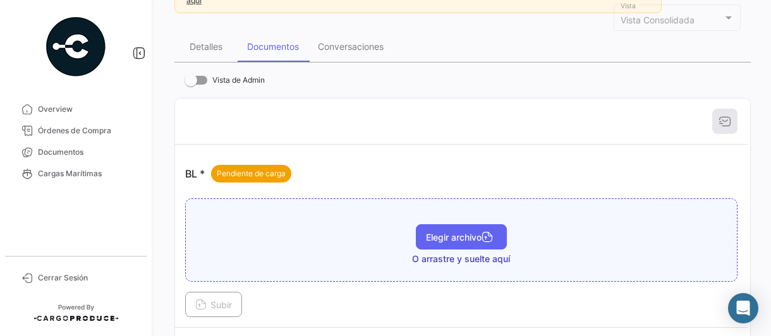
click at [436, 235] on span "Elegir archivo" at bounding box center [461, 237] width 71 height 11
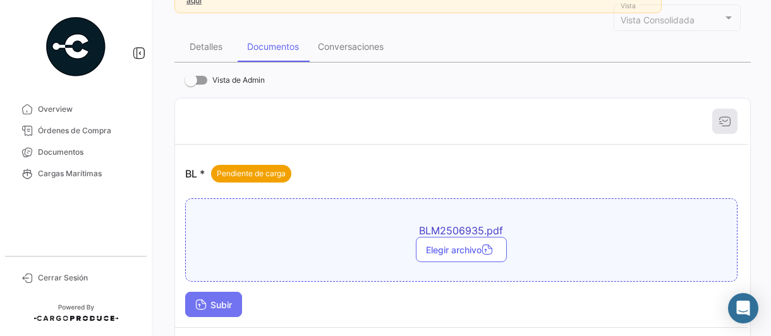
click at [224, 300] on span "Subir" at bounding box center [213, 305] width 37 height 11
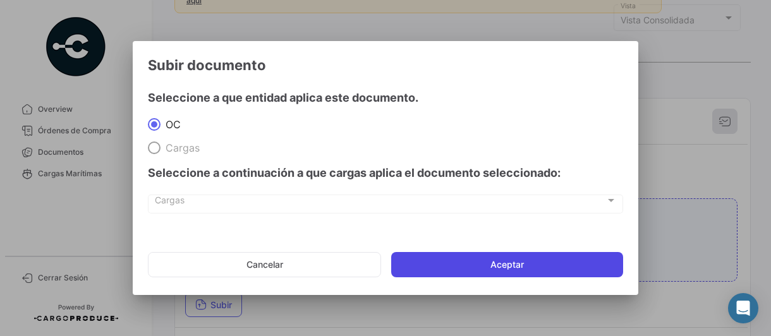
drag, startPoint x: 445, startPoint y: 270, endPoint x: 465, endPoint y: 275, distance: 20.8
click at [445, 270] on button "Aceptar" at bounding box center [507, 264] width 232 height 25
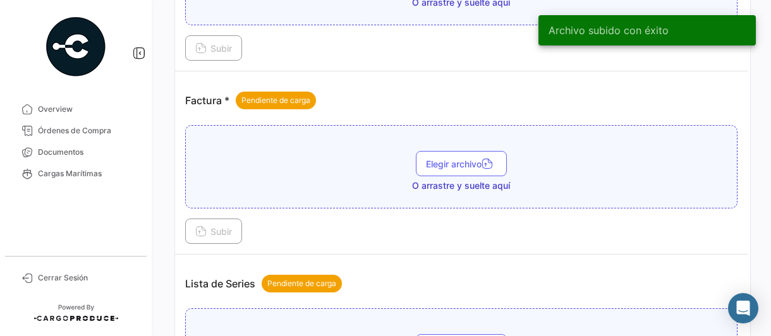
scroll to position [632, 0]
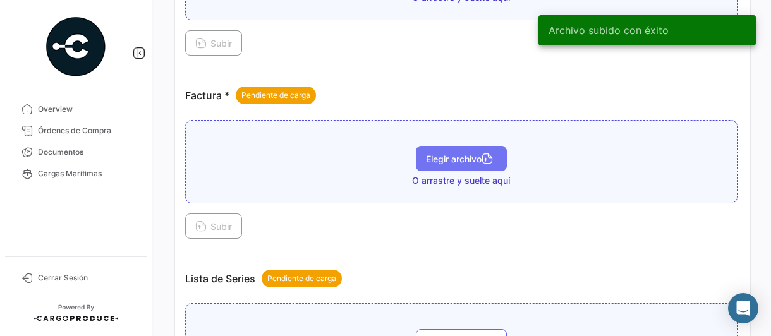
click at [463, 159] on button "Elegir archivo" at bounding box center [461, 158] width 91 height 25
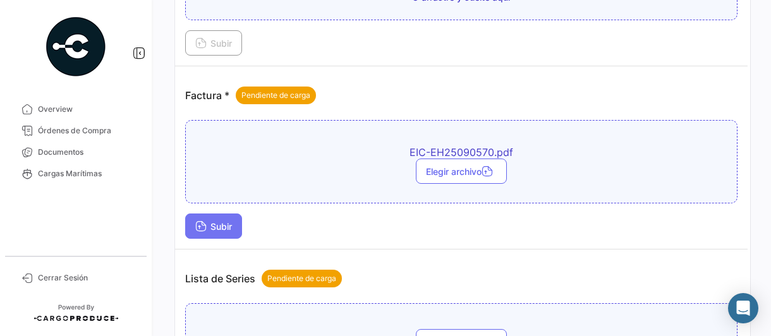
click at [215, 224] on span "Subir" at bounding box center [213, 226] width 37 height 11
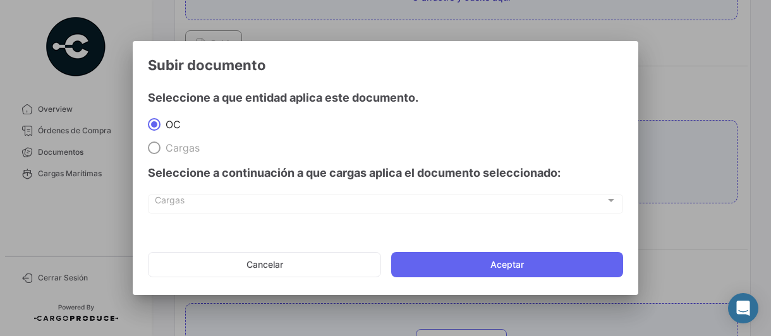
drag, startPoint x: 464, startPoint y: 262, endPoint x: 512, endPoint y: 258, distance: 48.2
click at [464, 262] on button "Aceptar" at bounding box center [507, 264] width 232 height 25
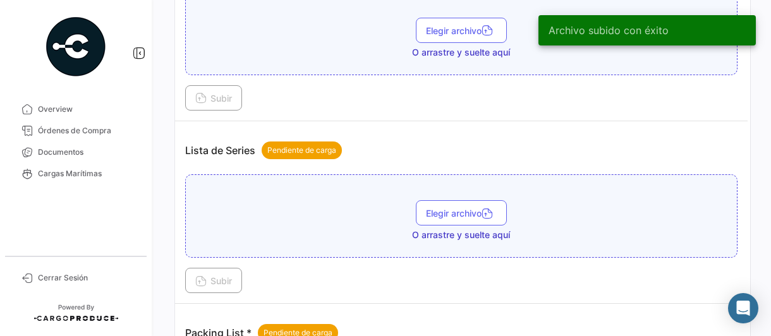
scroll to position [885, 0]
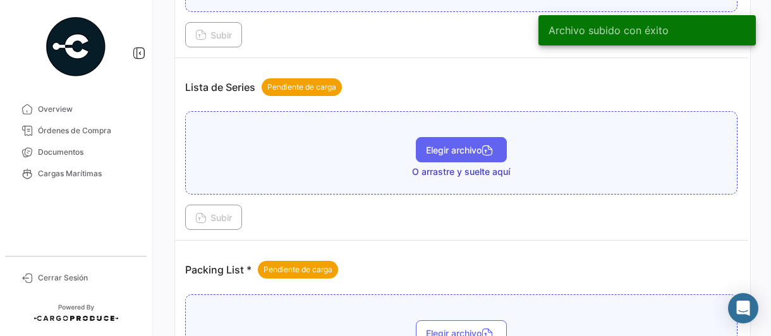
click at [454, 147] on span "Elegir archivo" at bounding box center [461, 150] width 71 height 11
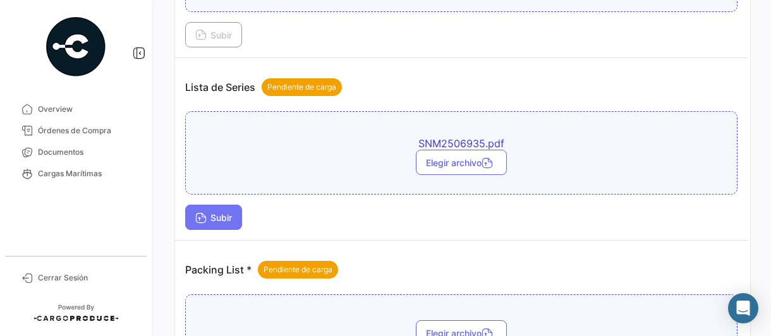
click at [212, 212] on span "Subir" at bounding box center [213, 217] width 37 height 11
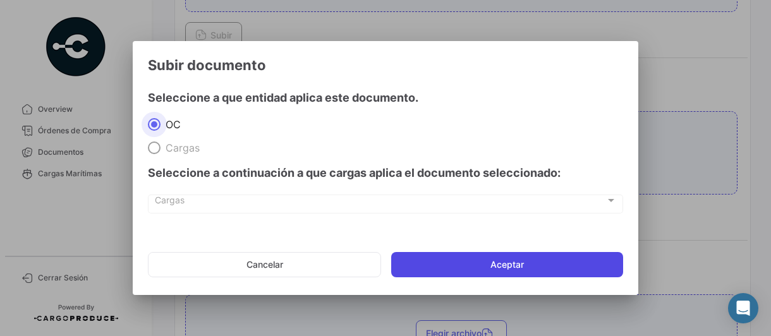
click at [446, 261] on button "Aceptar" at bounding box center [507, 264] width 232 height 25
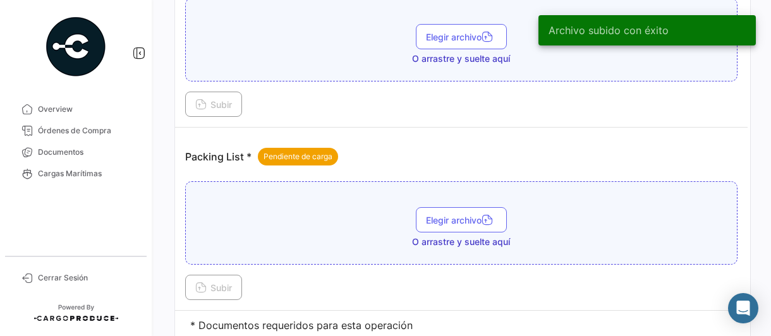
scroll to position [1074, 0]
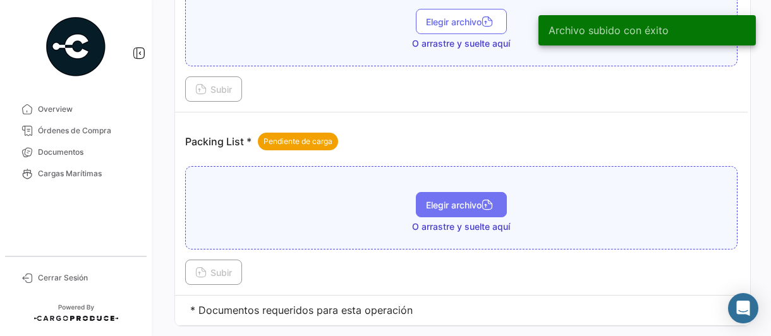
click at [459, 200] on span "Elegir archivo" at bounding box center [461, 205] width 71 height 11
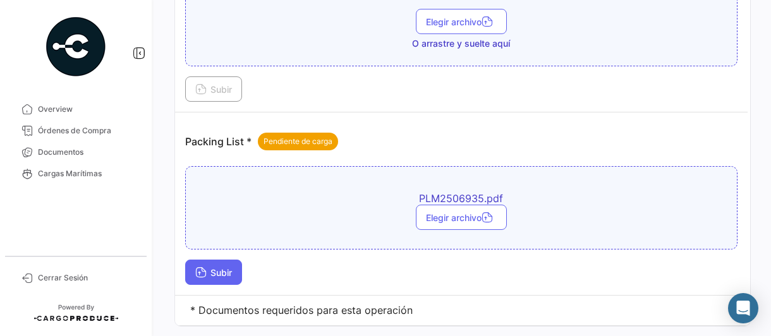
click at [209, 267] on span "Subir" at bounding box center [213, 272] width 37 height 11
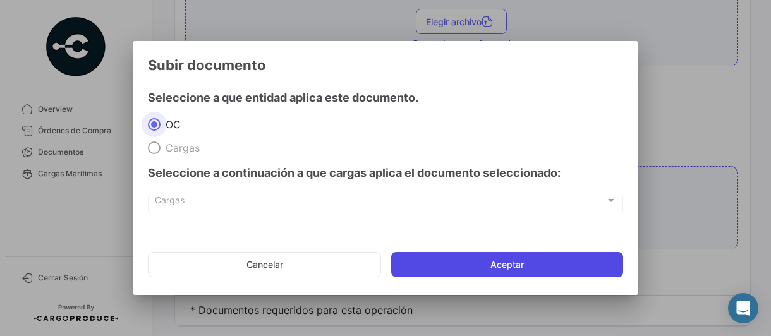
click at [478, 262] on button "Aceptar" at bounding box center [507, 264] width 232 height 25
